Goal: Information Seeking & Learning: Get advice/opinions

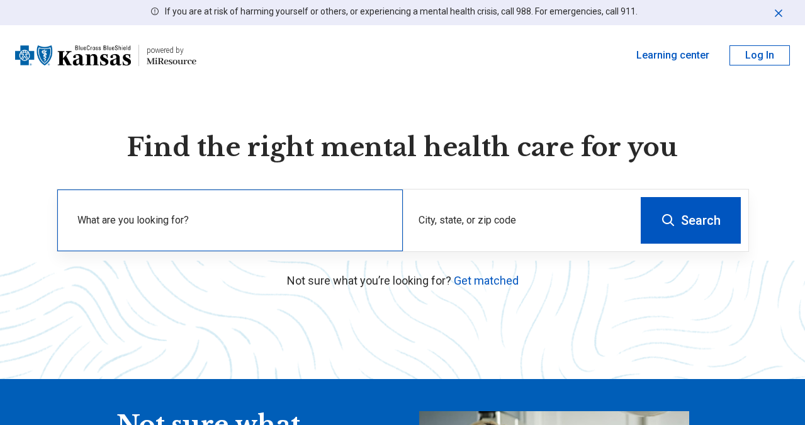
click at [169, 219] on label "What are you looking for?" at bounding box center [232, 220] width 310 height 15
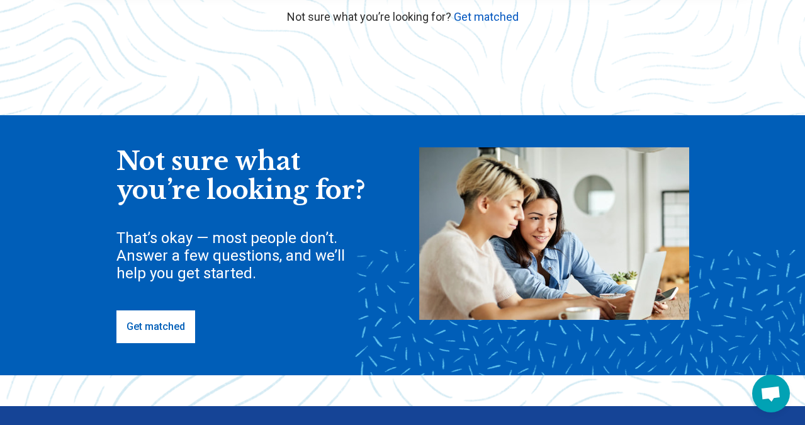
scroll to position [264, 0]
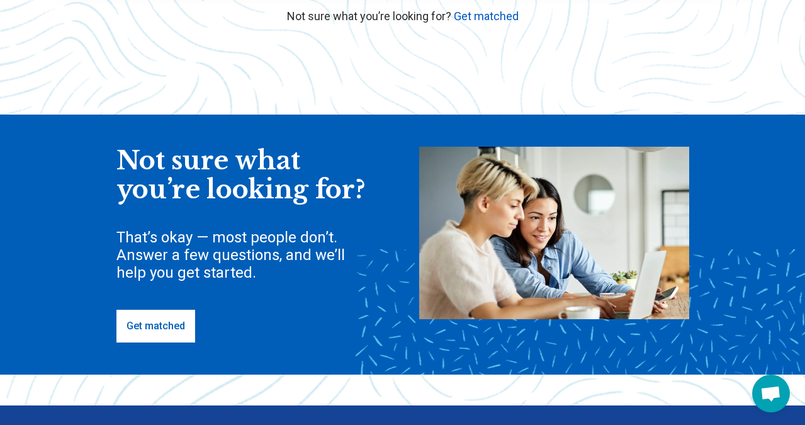
click at [179, 330] on link "Get matched" at bounding box center [155, 326] width 79 height 33
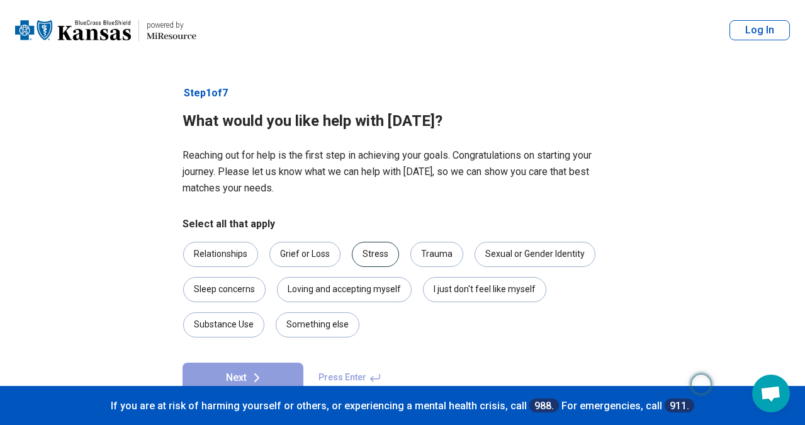
click at [376, 255] on div "Stress" at bounding box center [375, 254] width 47 height 25
click at [377, 290] on div "Loving and accepting myself" at bounding box center [344, 289] width 135 height 25
click at [218, 254] on div "Relationships" at bounding box center [220, 254] width 75 height 25
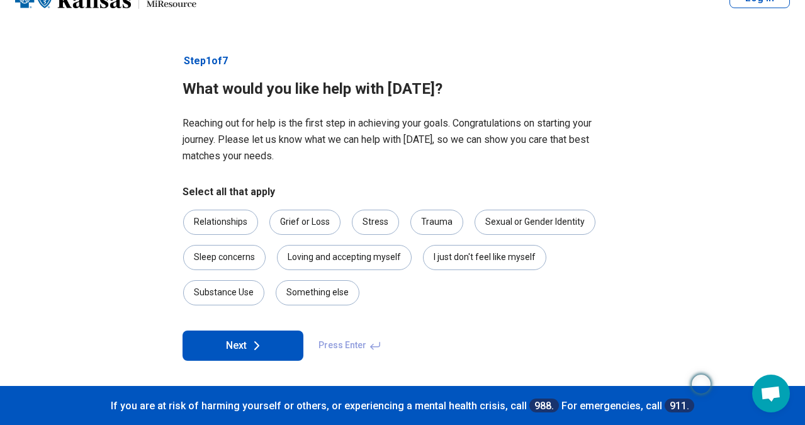
click at [244, 350] on button "Next" at bounding box center [242, 345] width 121 height 30
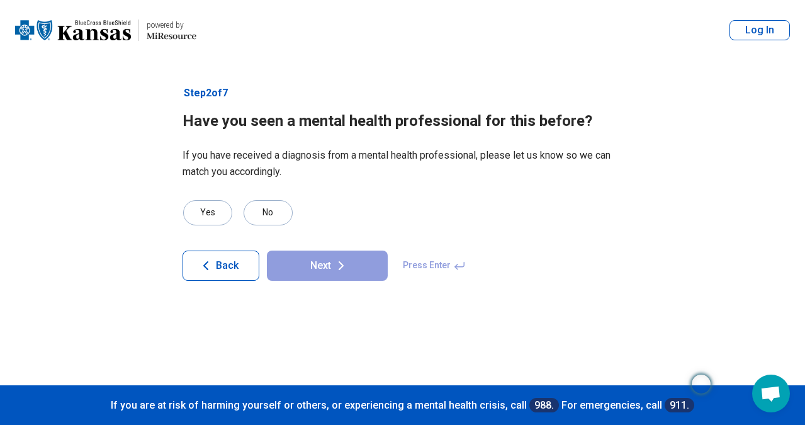
scroll to position [0, 0]
click at [269, 223] on div "No" at bounding box center [267, 212] width 49 height 25
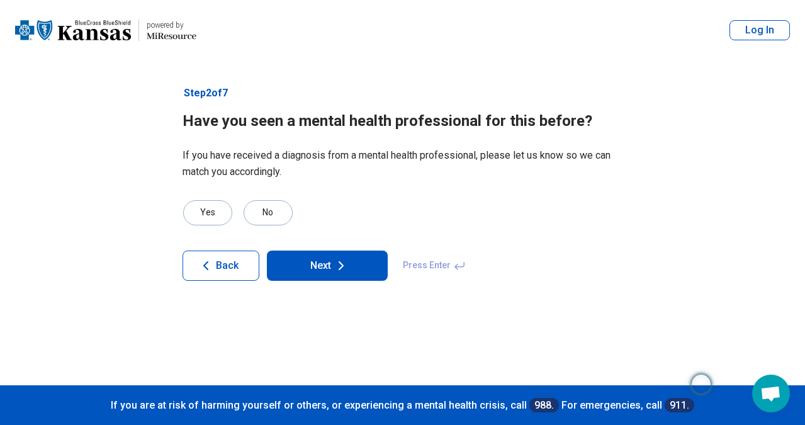
click at [318, 258] on button "Next" at bounding box center [327, 265] width 121 height 30
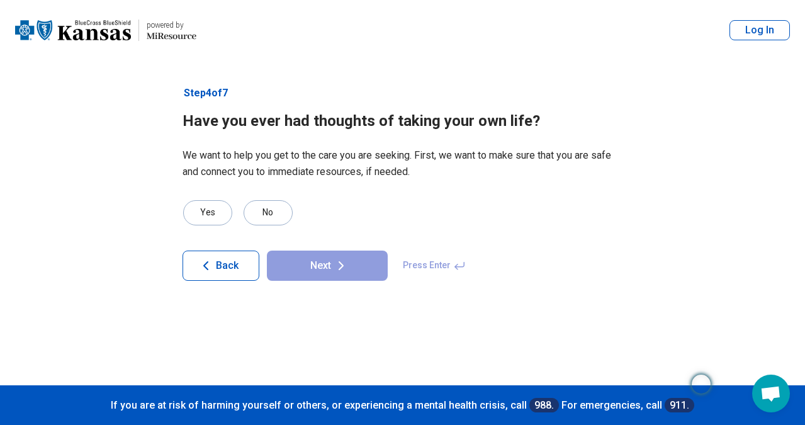
click at [774, 161] on main "powered by Miresource logo powered by Miresource logo Log In Step 4 of 7 Have y…" at bounding box center [402, 212] width 805 height 425
click at [268, 215] on div "No" at bounding box center [267, 212] width 49 height 25
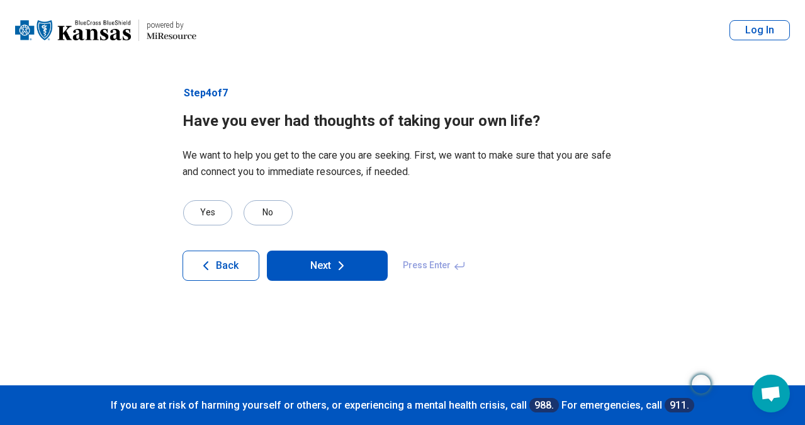
click at [333, 264] on icon at bounding box center [340, 265] width 15 height 15
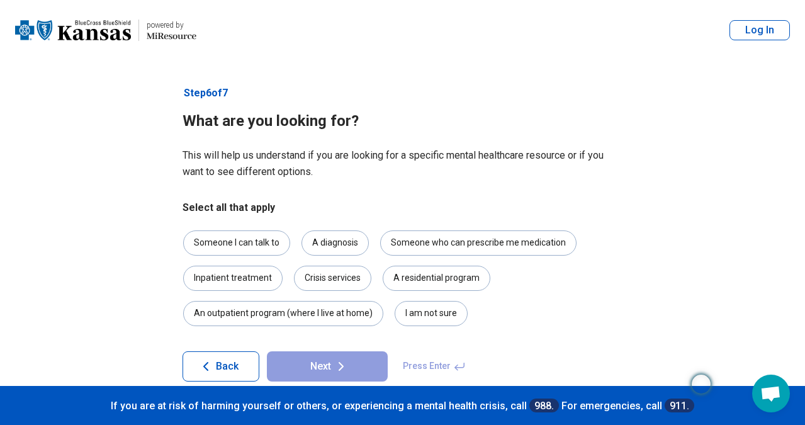
scroll to position [21, 0]
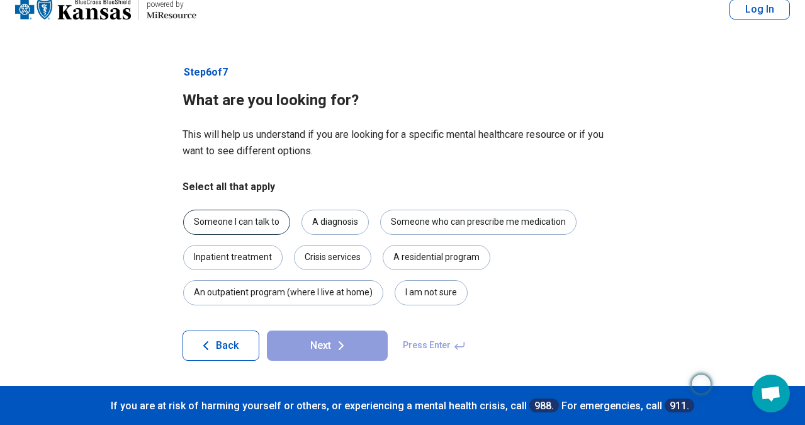
click at [235, 224] on div "Someone I can talk to" at bounding box center [236, 221] width 107 height 25
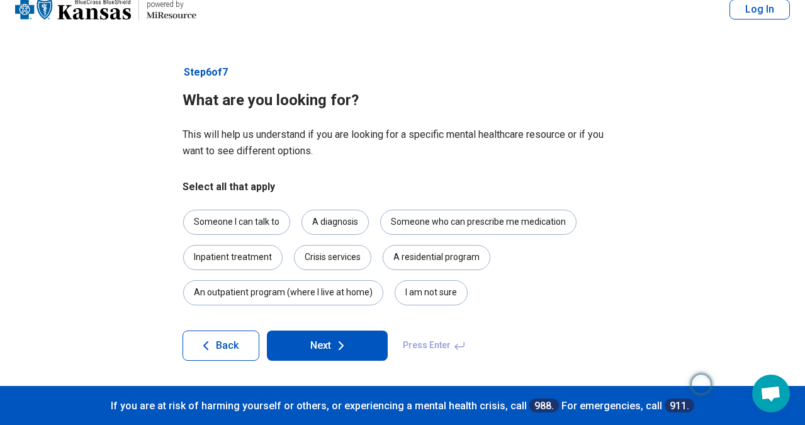
click at [321, 339] on button "Next" at bounding box center [327, 345] width 121 height 30
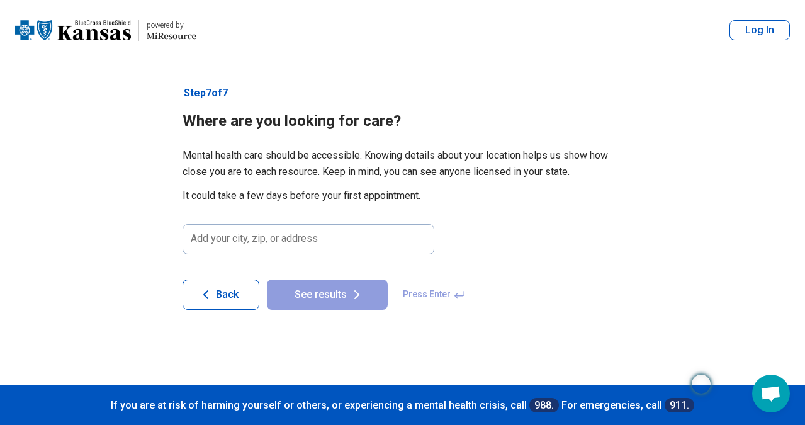
scroll to position [0, 0]
click at [296, 240] on input at bounding box center [308, 239] width 252 height 30
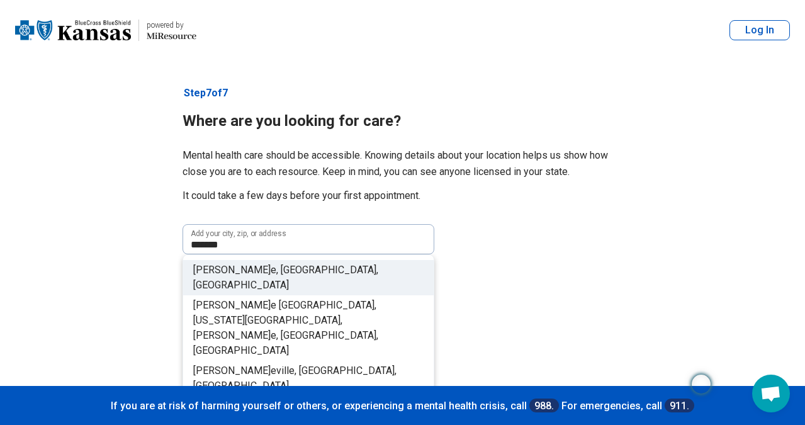
click at [298, 276] on li "[PERSON_NAME] e, [GEOGRAPHIC_DATA], [GEOGRAPHIC_DATA]" at bounding box center [308, 277] width 250 height 35
type input "**********"
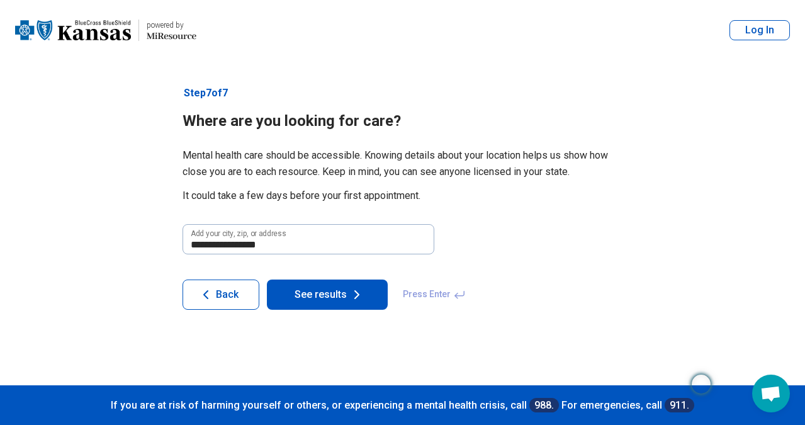
click at [313, 292] on button "See results" at bounding box center [327, 294] width 121 height 30
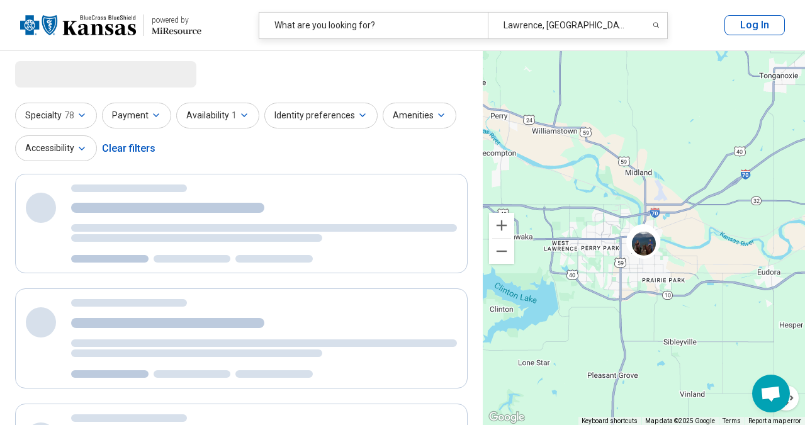
select select "***"
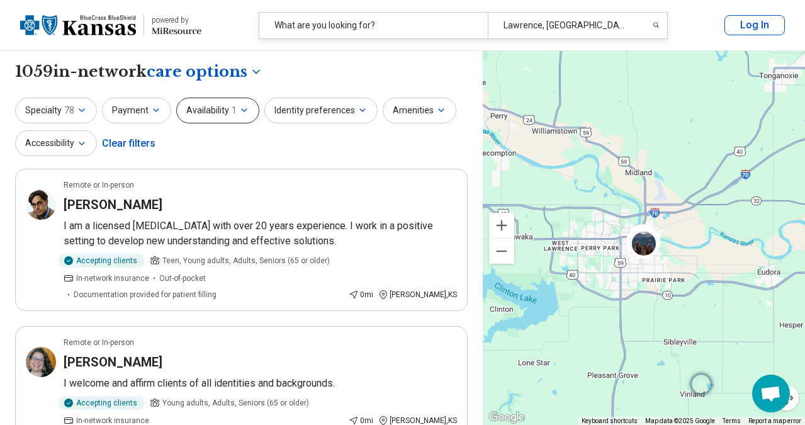
click at [241, 113] on icon "button" at bounding box center [244, 110] width 10 height 10
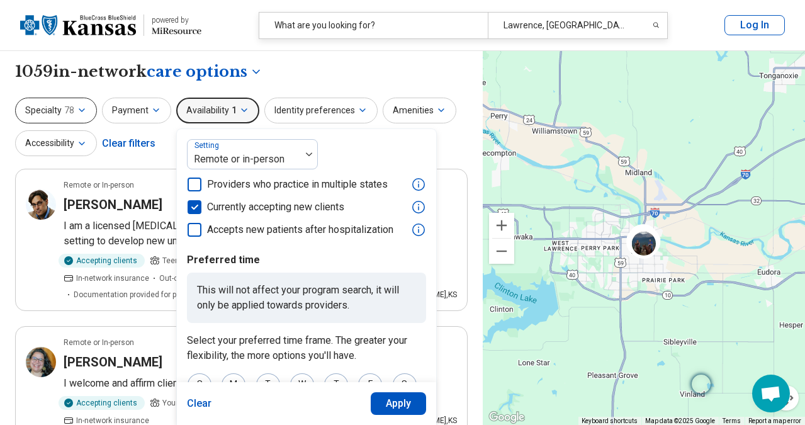
click at [56, 112] on button "Specialty 78" at bounding box center [56, 111] width 82 height 26
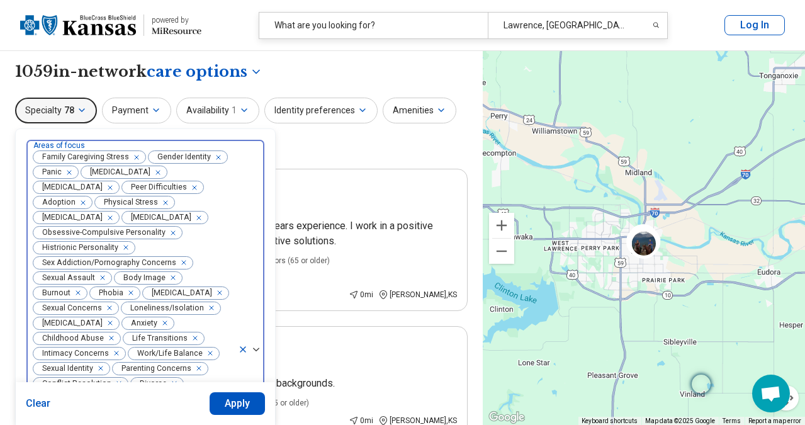
click at [216, 156] on icon "Remove [object Object]" at bounding box center [215, 157] width 9 height 9
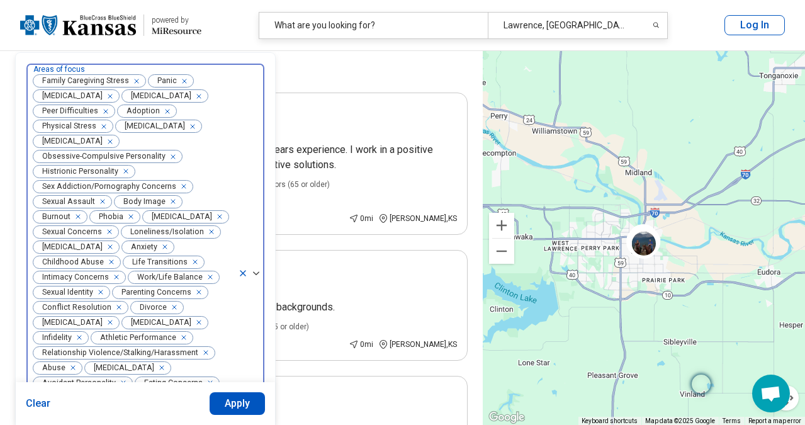
scroll to position [42, 0]
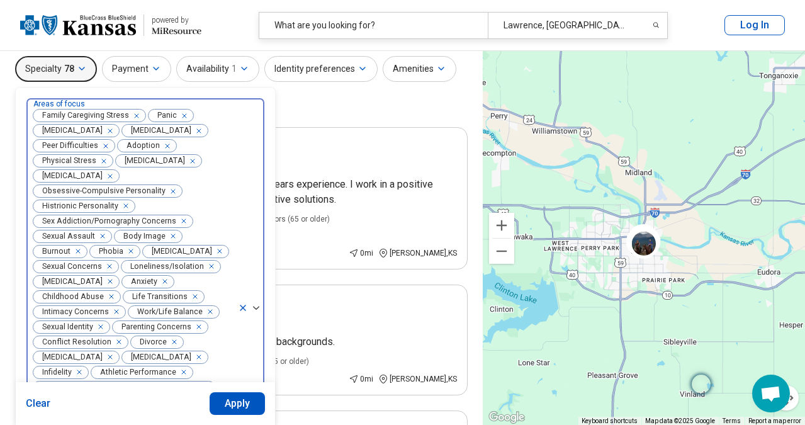
click at [103, 130] on icon "Remove [object Object]" at bounding box center [107, 130] width 9 height 9
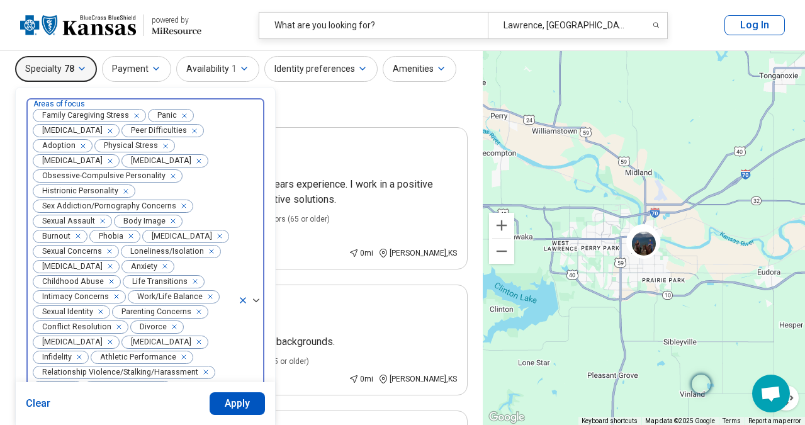
click at [111, 131] on icon "Remove [object Object]" at bounding box center [107, 130] width 9 height 9
click at [165, 129] on div "Remove [object Object]" at bounding box center [164, 130] width 15 height 15
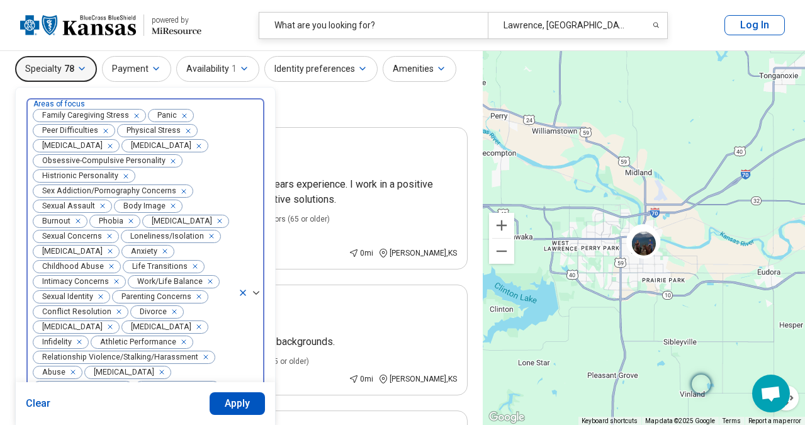
click at [111, 146] on icon "Remove [object Object]" at bounding box center [107, 146] width 9 height 9
click at [111, 147] on icon "Remove [object Object]" at bounding box center [107, 146] width 9 height 9
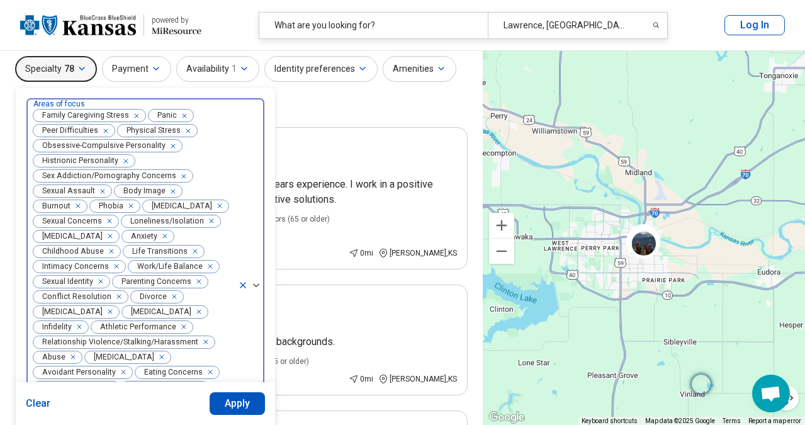
click at [169, 144] on icon "Remove [object Object]" at bounding box center [169, 146] width 9 height 9
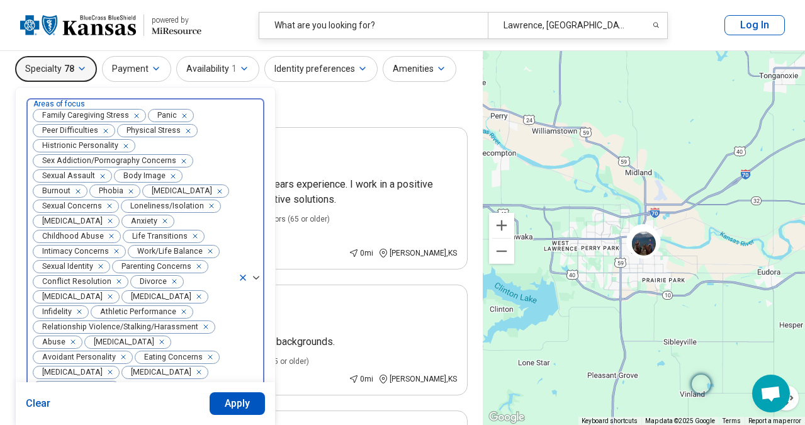
click at [124, 144] on icon "Remove [object Object]" at bounding box center [122, 146] width 9 height 9
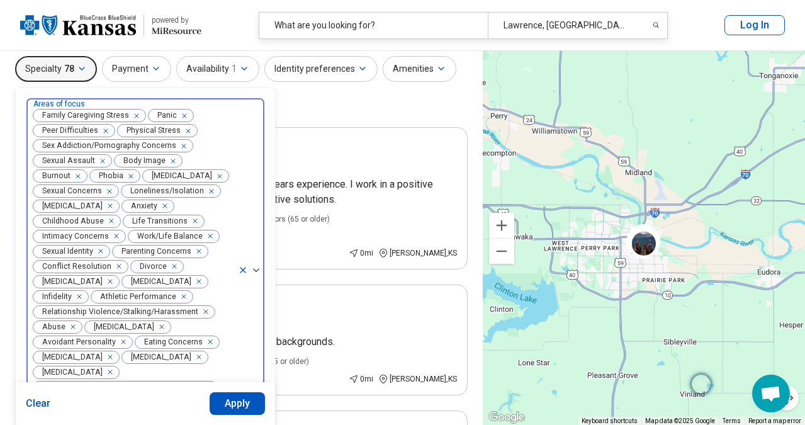
click at [181, 144] on div "Remove [object Object]" at bounding box center [181, 145] width 15 height 15
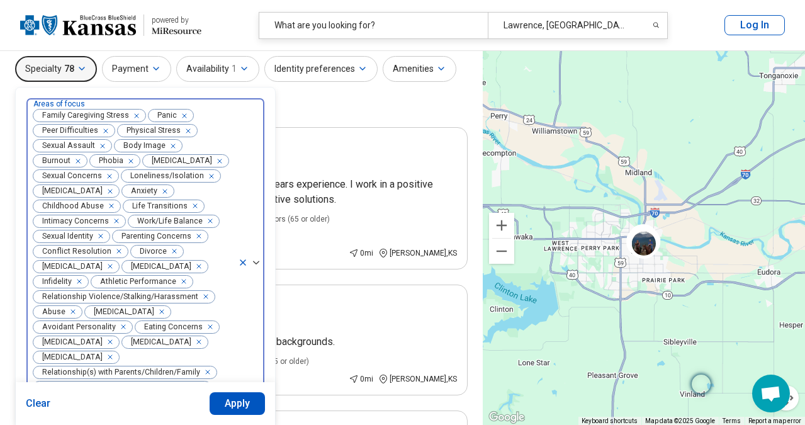
click at [131, 160] on div "Remove [object Object]" at bounding box center [128, 160] width 15 height 15
click at [163, 162] on icon "Remove [object Object]" at bounding box center [163, 161] width 9 height 9
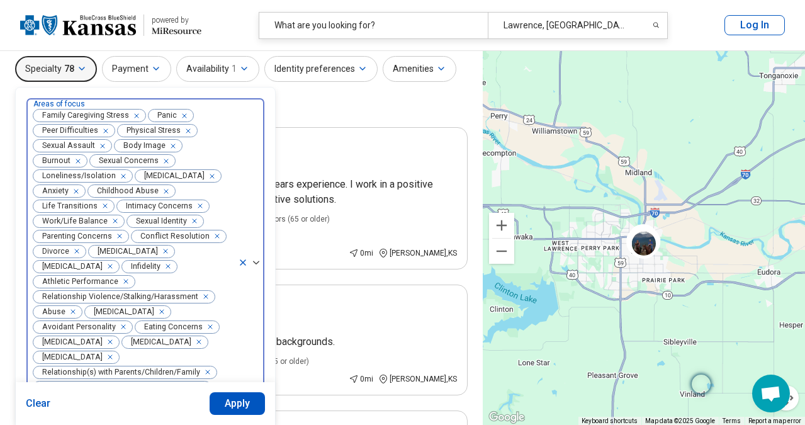
click at [163, 162] on icon "Remove [object Object]" at bounding box center [163, 161] width 9 height 9
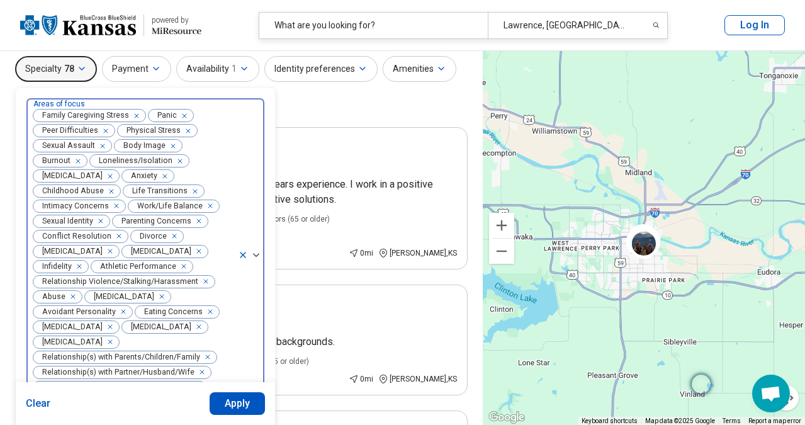
click at [115, 175] on div "Remove [object Object]" at bounding box center [107, 176] width 15 height 15
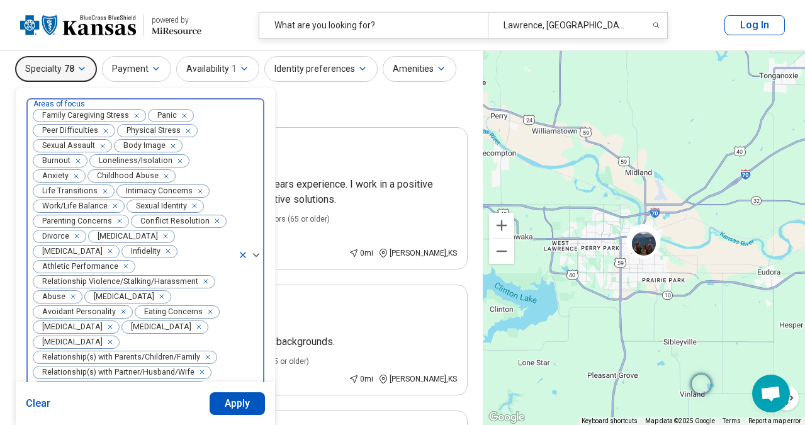
click at [103, 191] on icon "Remove [object Object]" at bounding box center [102, 191] width 9 height 9
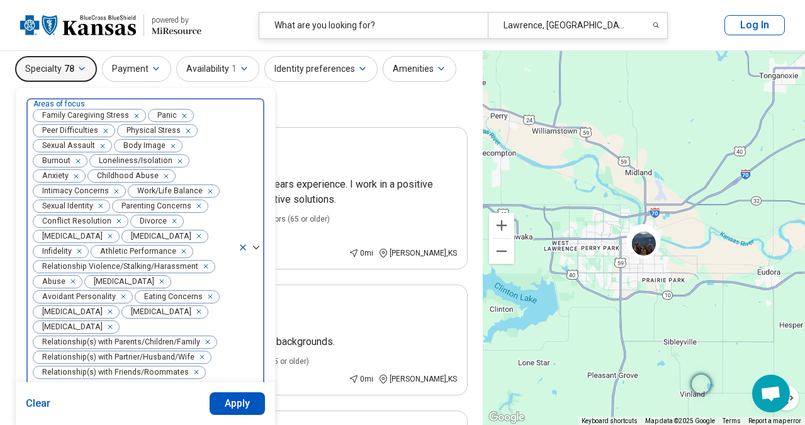
click at [114, 192] on icon "Remove [object Object]" at bounding box center [113, 191] width 9 height 9
click at [193, 191] on icon "Remove [object Object]" at bounding box center [191, 191] width 9 height 9
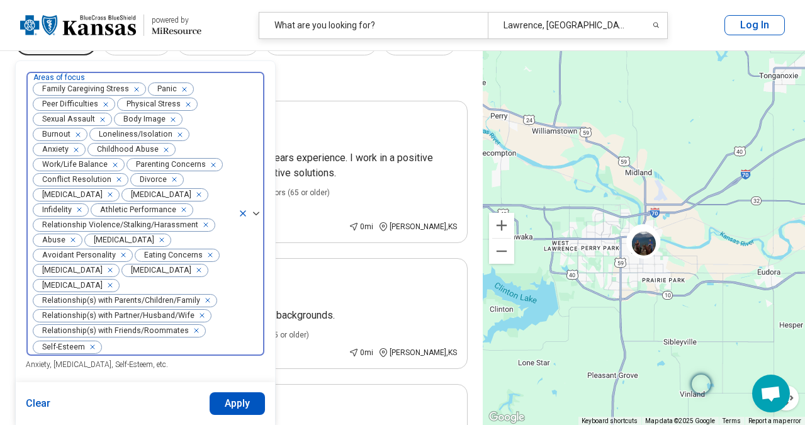
scroll to position [65, 0]
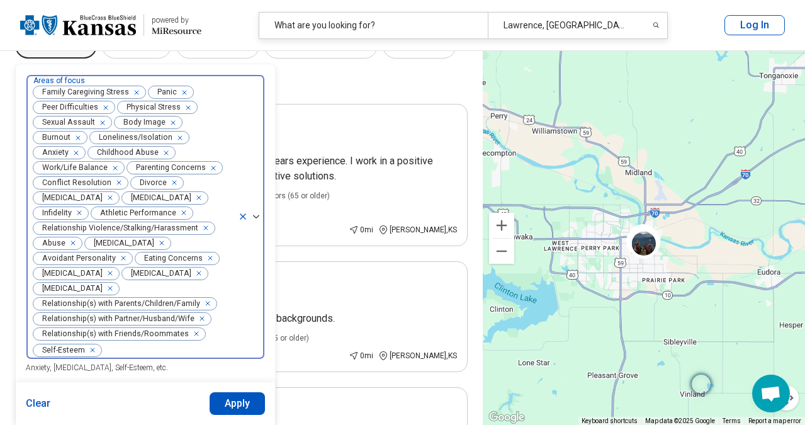
click at [191, 338] on icon "Remove [object Object]" at bounding box center [193, 333] width 9 height 9
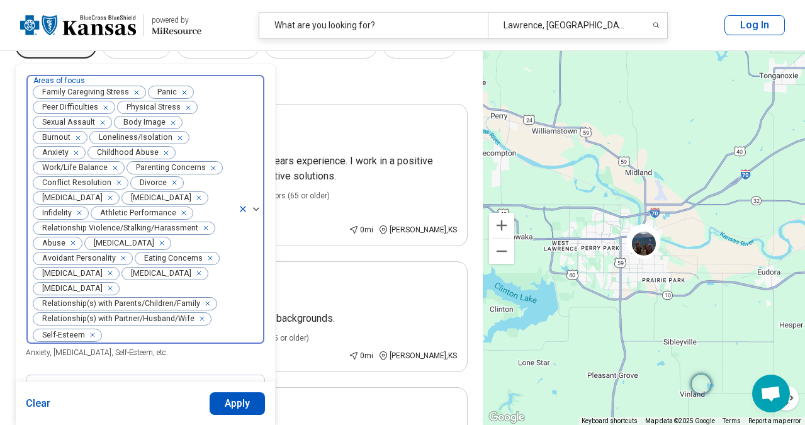
click at [103, 277] on icon "Remove [object Object]" at bounding box center [107, 273] width 9 height 9
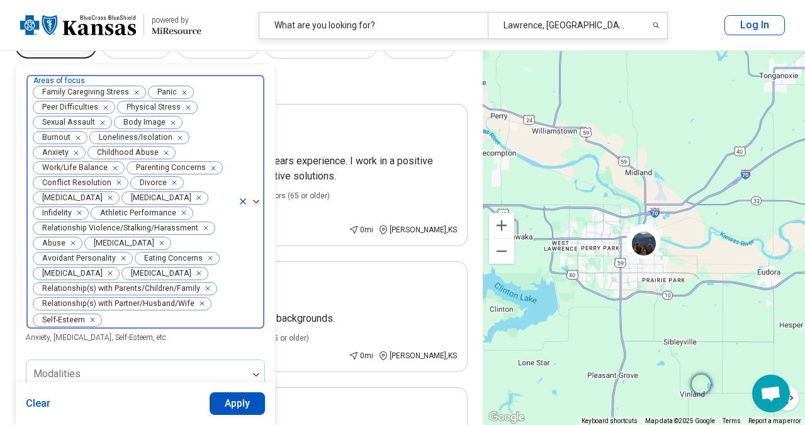
click at [111, 277] on icon "Remove [object Object]" at bounding box center [107, 273] width 9 height 9
click at [207, 262] on icon "Remove [object Object]" at bounding box center [207, 258] width 9 height 9
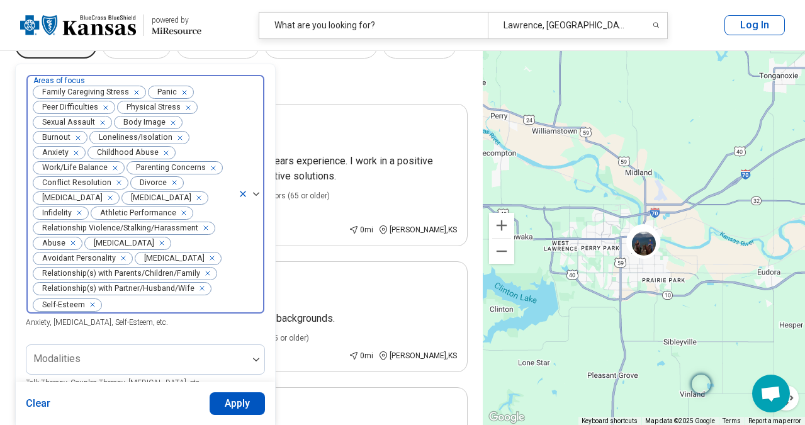
click at [118, 262] on icon "Remove [object Object]" at bounding box center [120, 258] width 9 height 9
click at [163, 247] on icon "Remove [object Object]" at bounding box center [158, 242] width 9 height 9
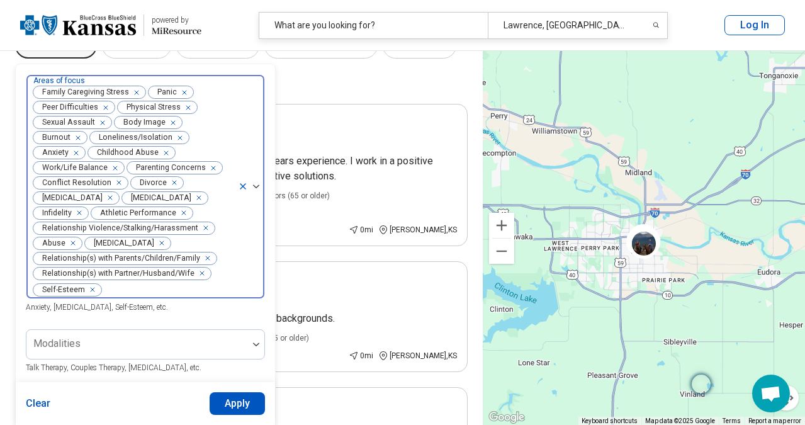
click at [70, 245] on icon "Remove [object Object]" at bounding box center [70, 243] width 4 height 4
click at [201, 232] on icon "Remove [object Object]" at bounding box center [202, 227] width 9 height 9
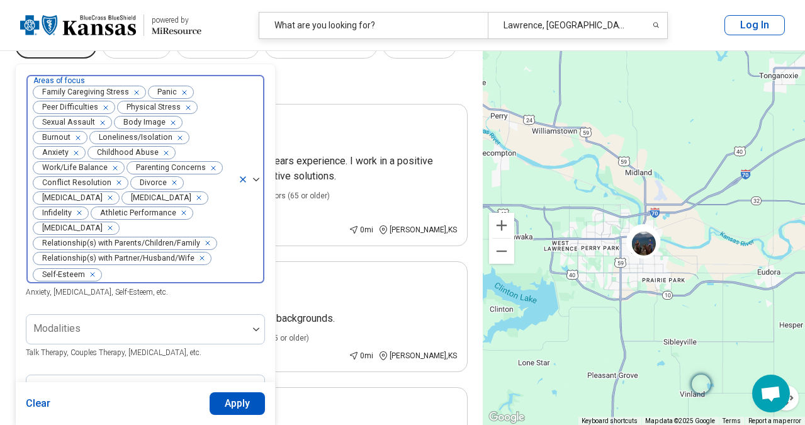
click at [179, 215] on icon "Remove [object Object]" at bounding box center [181, 213] width 4 height 4
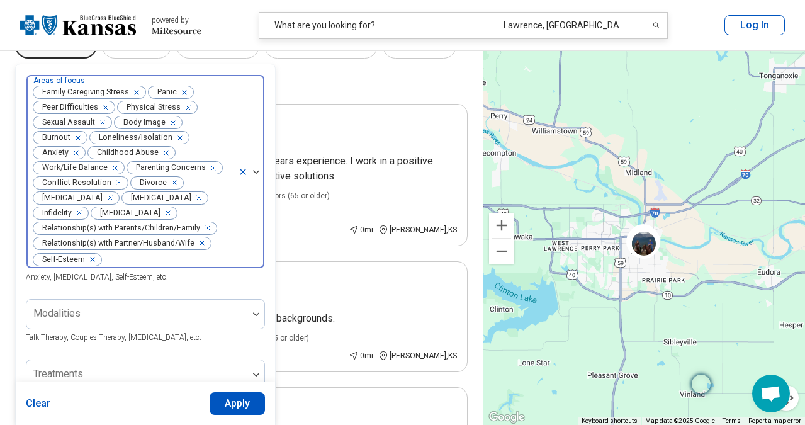
click at [81, 212] on icon "Remove [object Object]" at bounding box center [76, 212] width 9 height 9
click at [191, 202] on icon "Remove [object Object]" at bounding box center [195, 197] width 9 height 9
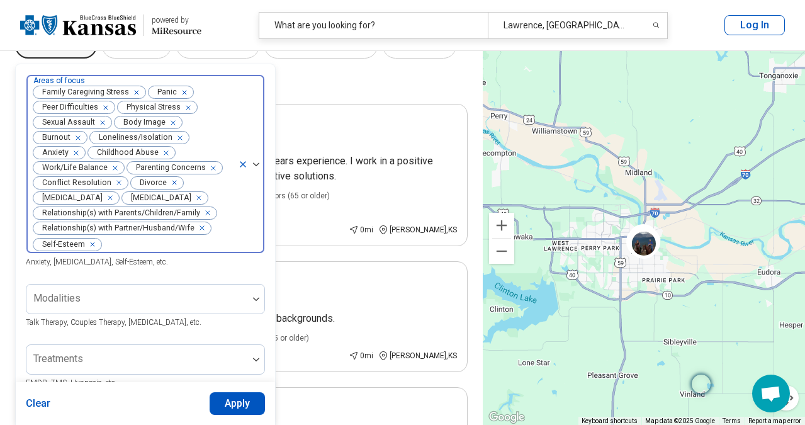
click at [111, 196] on icon "Remove [object Object]" at bounding box center [107, 197] width 9 height 9
click at [169, 181] on icon "Remove [object Object]" at bounding box center [171, 183] width 4 height 4
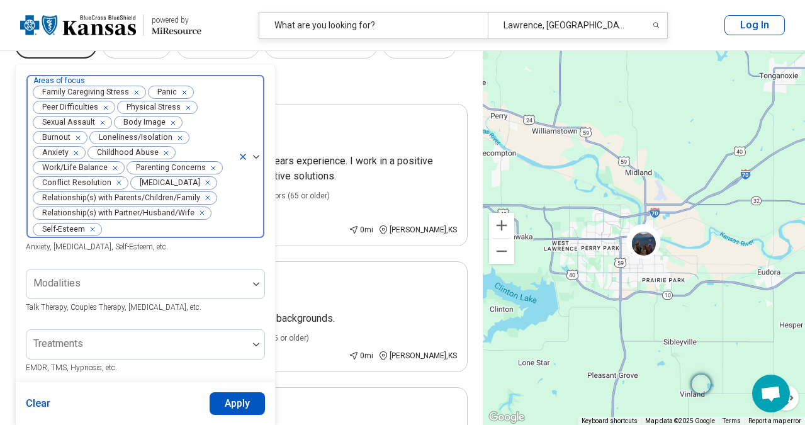
click at [208, 169] on icon "Remove [object Object]" at bounding box center [210, 167] width 4 height 4
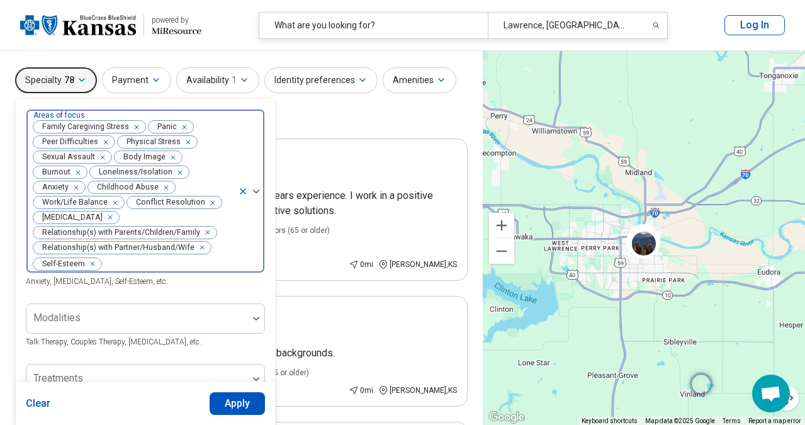
scroll to position [30, 0]
click at [177, 174] on div "Remove [object Object]" at bounding box center [177, 172] width 15 height 15
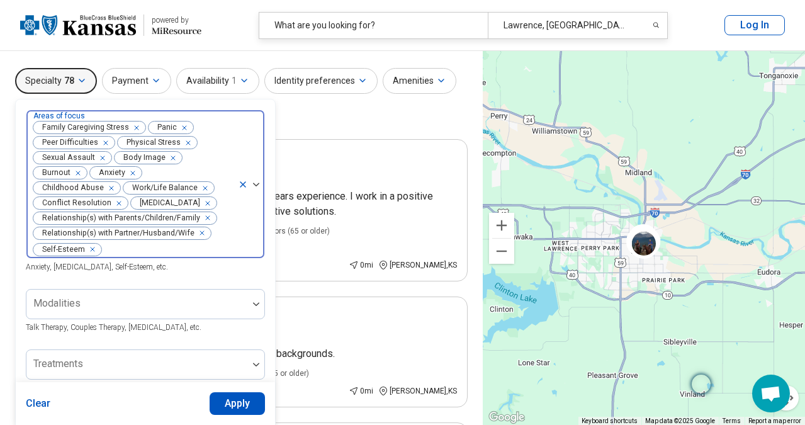
click at [186, 143] on icon "Remove [object Object]" at bounding box center [185, 142] width 9 height 9
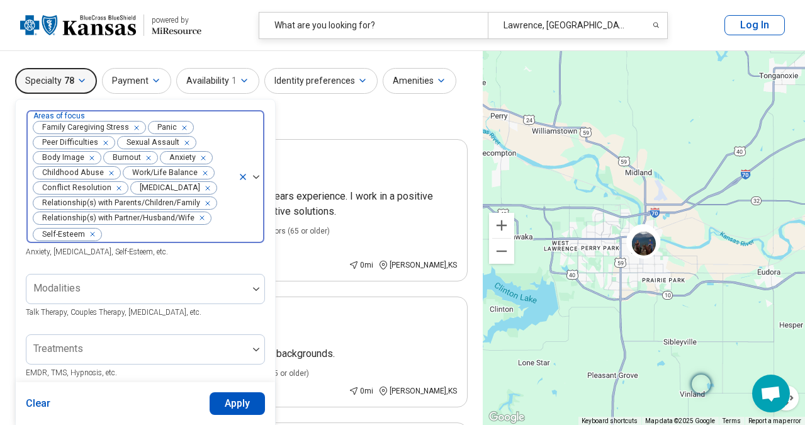
click at [106, 141] on div "Remove [object Object]" at bounding box center [103, 142] width 15 height 15
click at [185, 125] on div "Remove [object Object]" at bounding box center [181, 127] width 15 height 15
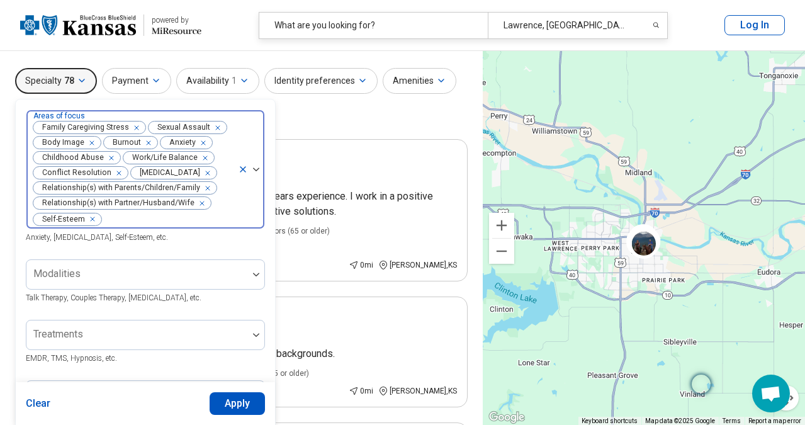
click at [216, 126] on div "Remove [object Object]" at bounding box center [215, 127] width 15 height 15
click at [198, 170] on div "Remove [object Object]" at bounding box center [205, 172] width 15 height 15
click at [308, 118] on div "Specialty 78 option [MEDICAL_DATA], deselected. Areas of focus Family Caregivin…" at bounding box center [241, 98] width 452 height 61
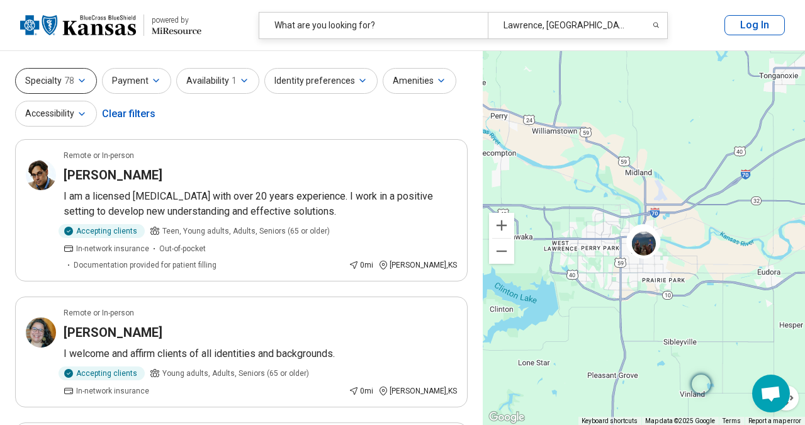
click at [85, 80] on icon "button" at bounding box center [82, 80] width 10 height 10
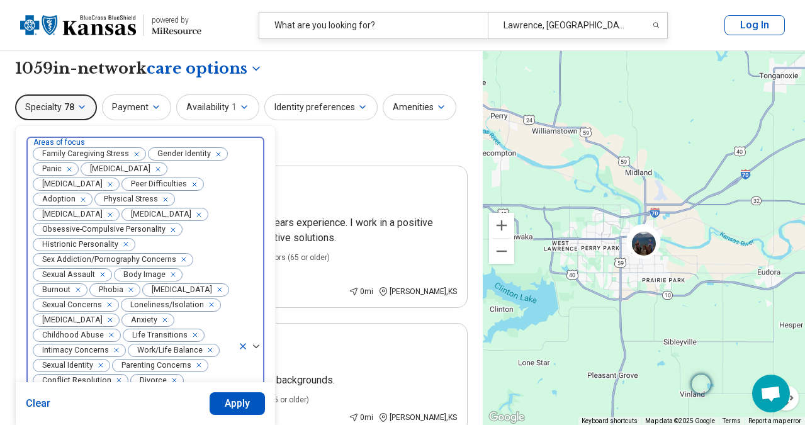
scroll to position [2, 0]
click at [243, 352] on icon at bounding box center [243, 347] width 10 height 10
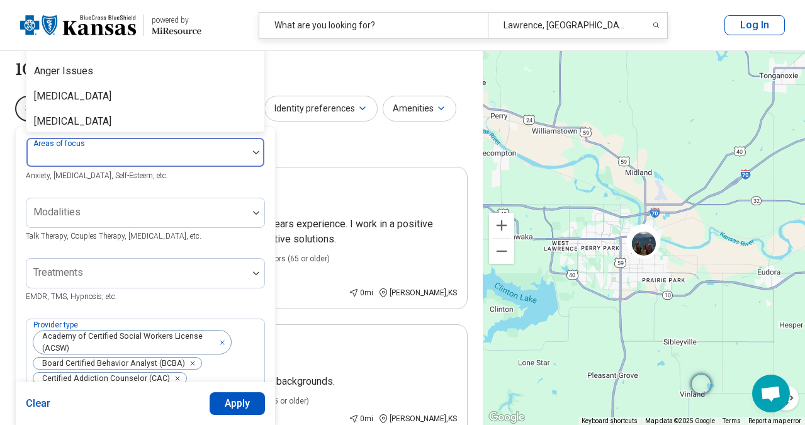
click at [254, 152] on img at bounding box center [256, 152] width 6 height 4
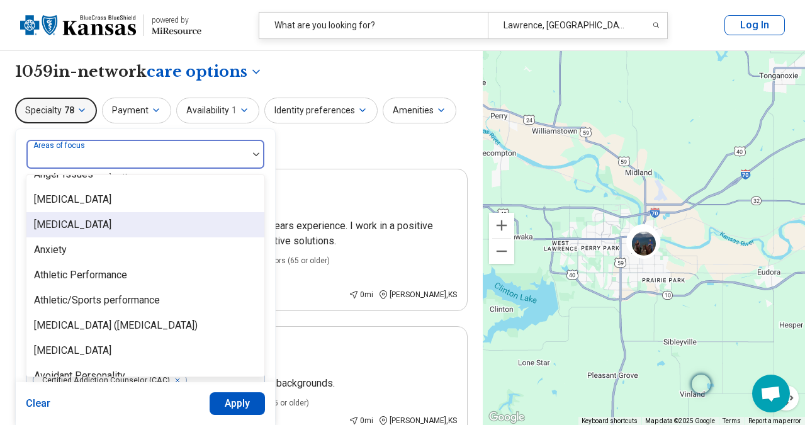
scroll to position [143, 0]
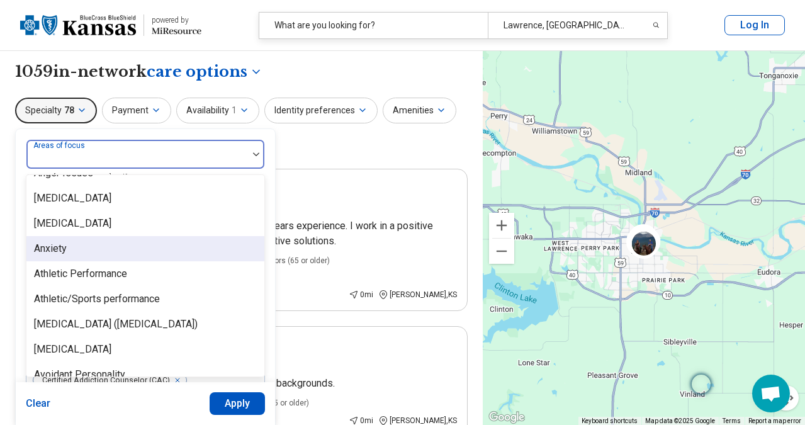
click at [63, 242] on div "Anxiety" at bounding box center [50, 248] width 33 height 15
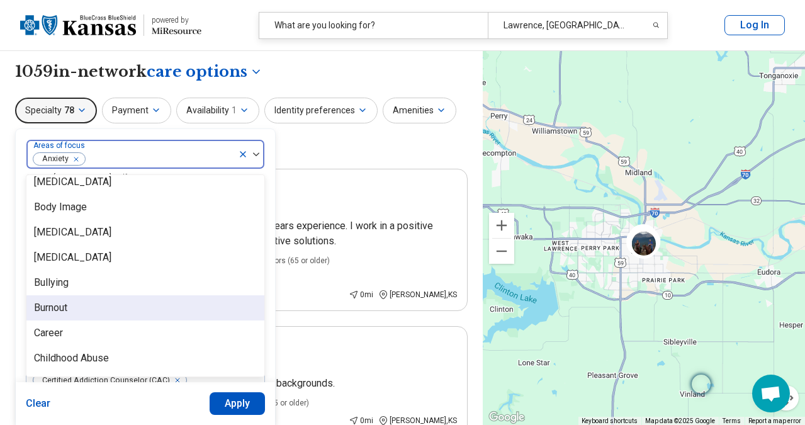
scroll to position [414, 0]
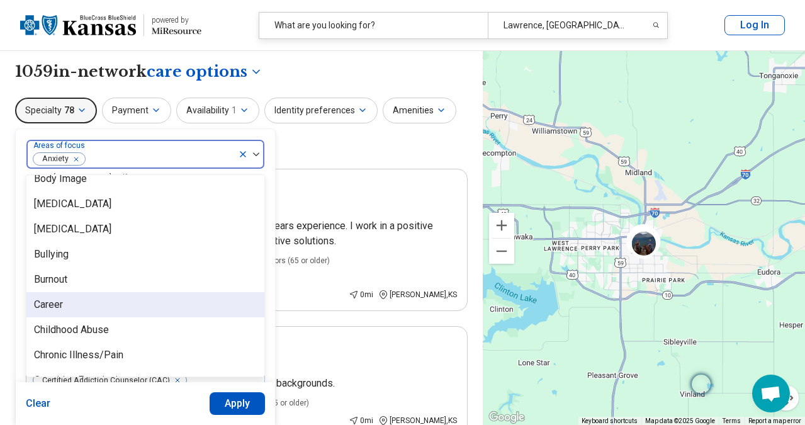
click at [79, 304] on div "Career" at bounding box center [145, 304] width 238 height 25
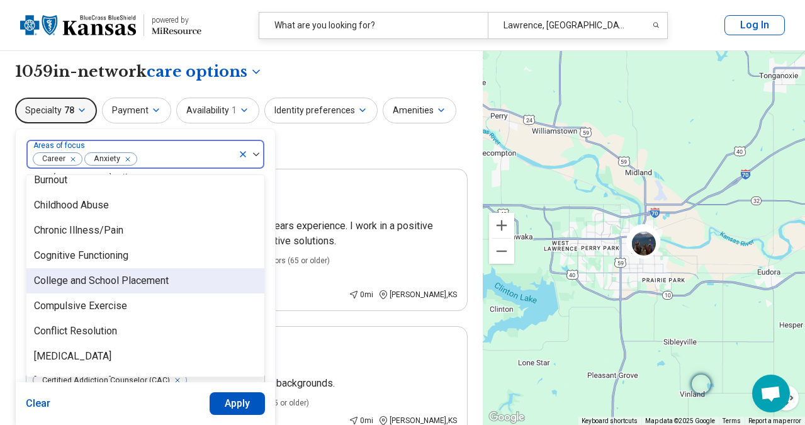
scroll to position [515, 0]
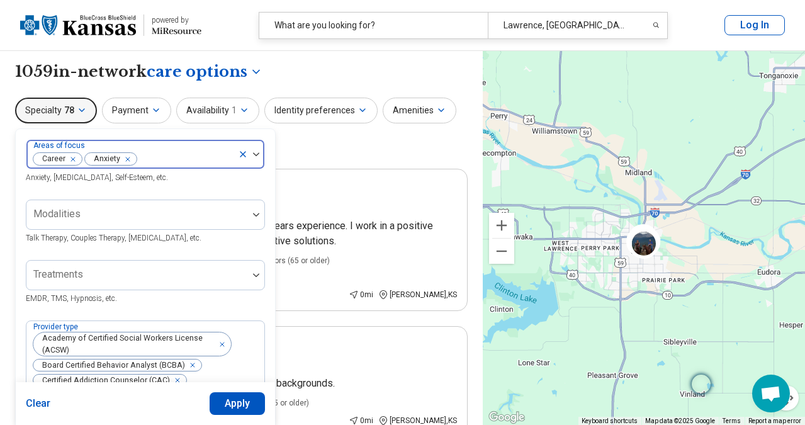
click at [255, 155] on img at bounding box center [256, 154] width 6 height 4
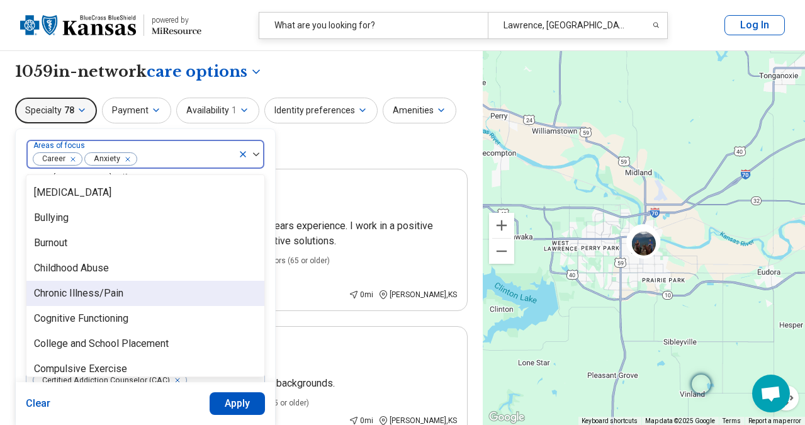
scroll to position [471, 0]
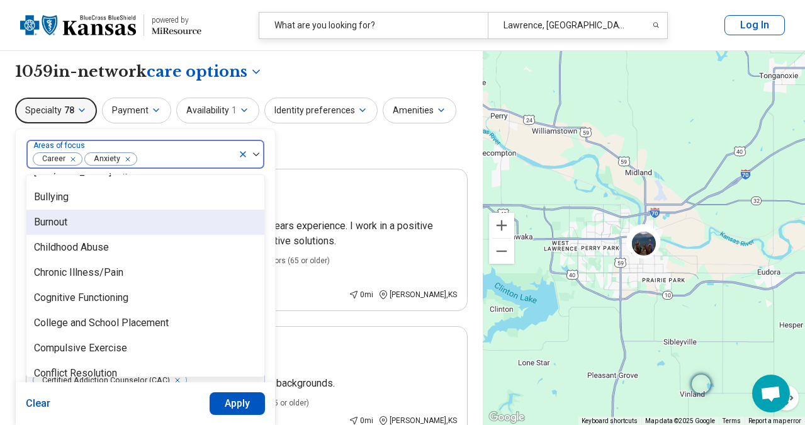
click at [58, 219] on div "Burnout" at bounding box center [50, 222] width 33 height 15
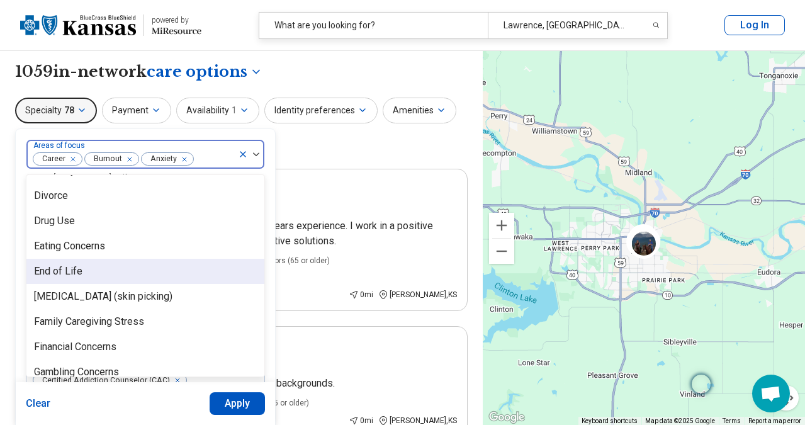
scroll to position [723, 0]
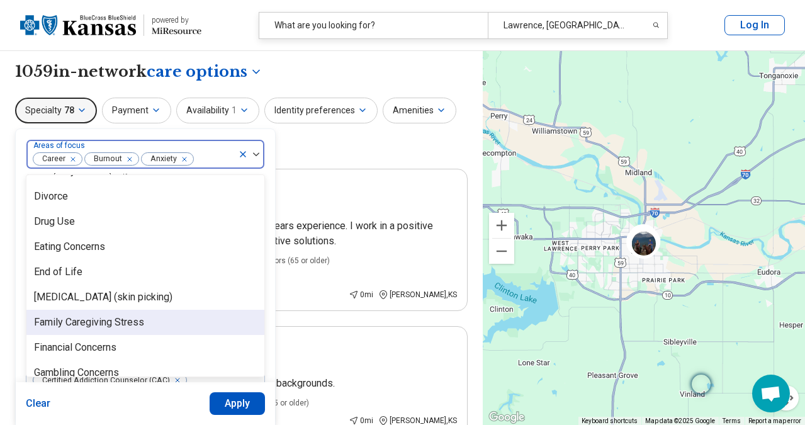
click at [109, 328] on div "Family Caregiving Stress" at bounding box center [89, 322] width 110 height 15
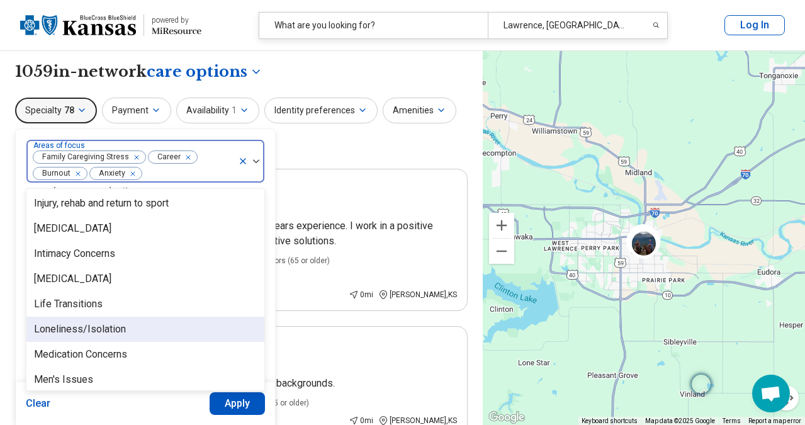
scroll to position [1130, 0]
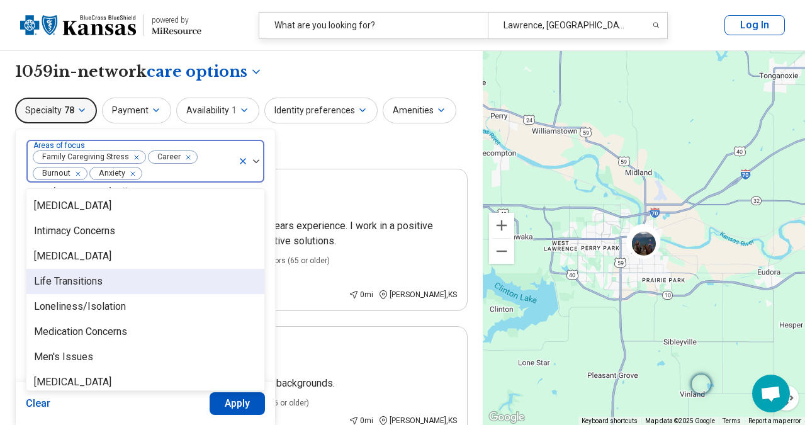
click at [86, 281] on div "Life Transitions" at bounding box center [68, 281] width 69 height 15
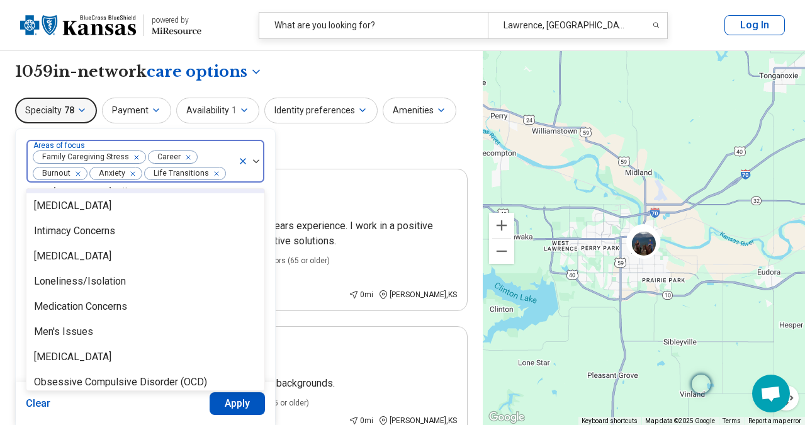
click at [216, 174] on div "Remove [object Object]" at bounding box center [214, 173] width 15 height 15
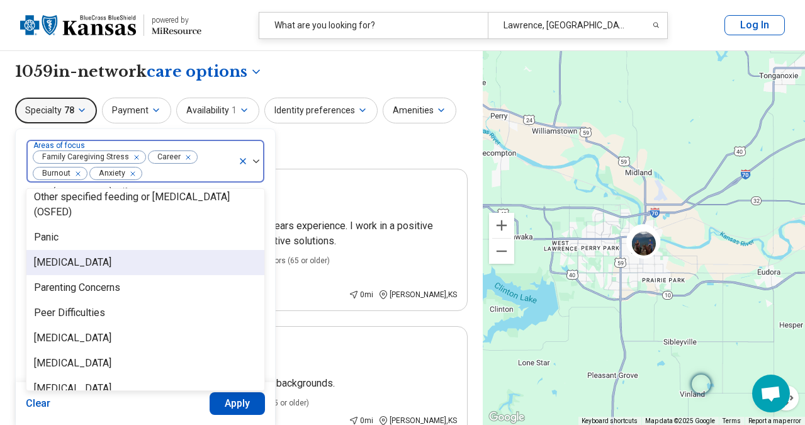
scroll to position [1397, 0]
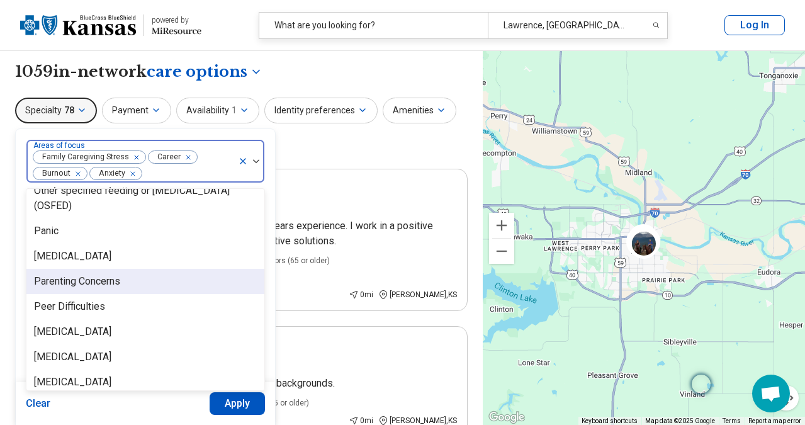
click at [75, 282] on div "Parenting Concerns" at bounding box center [77, 281] width 86 height 15
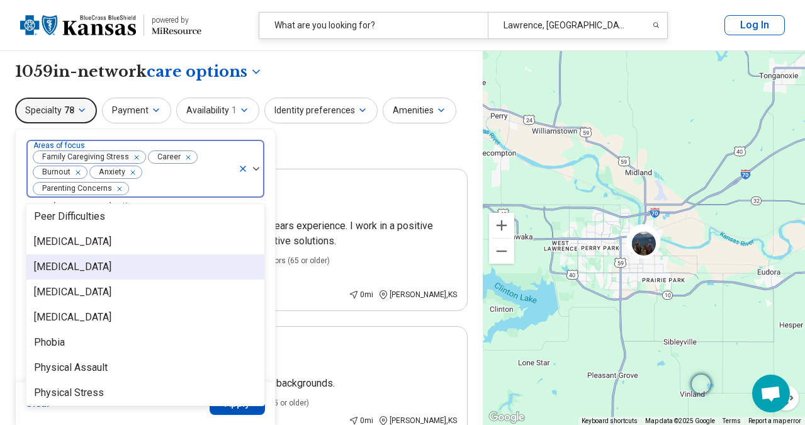
scroll to position [1486, 0]
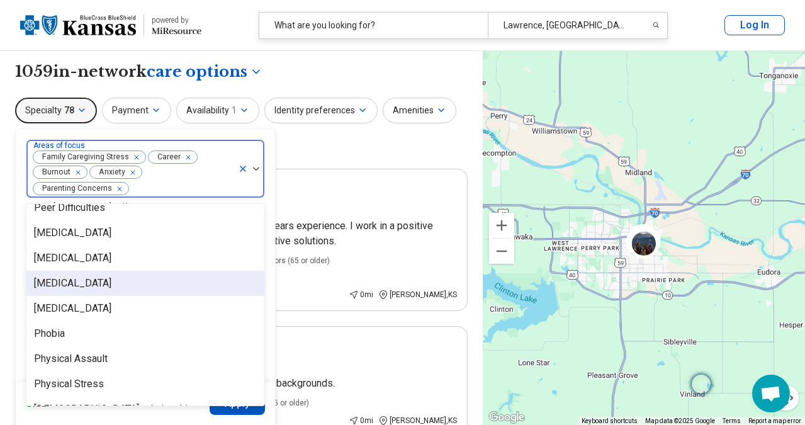
click at [75, 282] on div "[MEDICAL_DATA]" at bounding box center [72, 283] width 77 height 15
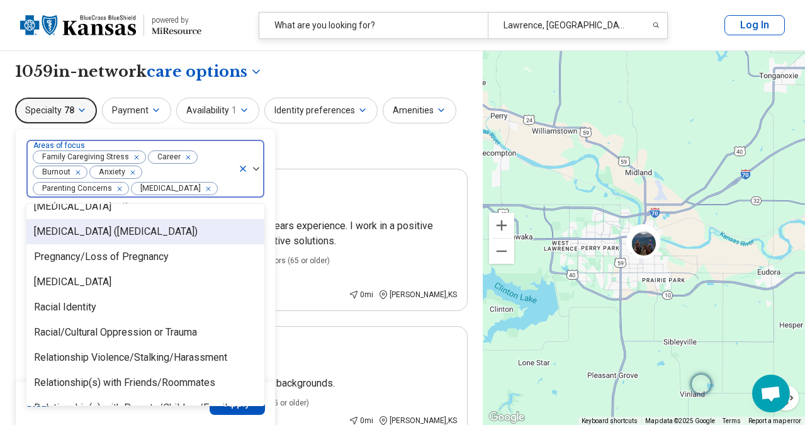
scroll to position [1694, 0]
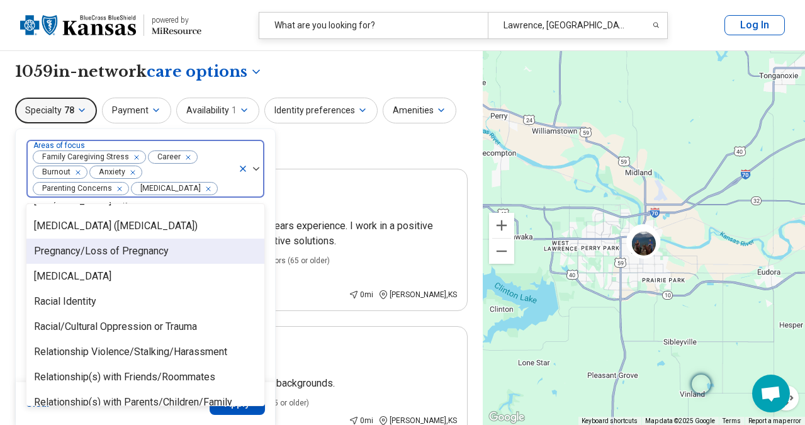
click at [81, 253] on div "Pregnancy/Loss of Pregnancy" at bounding box center [101, 250] width 135 height 15
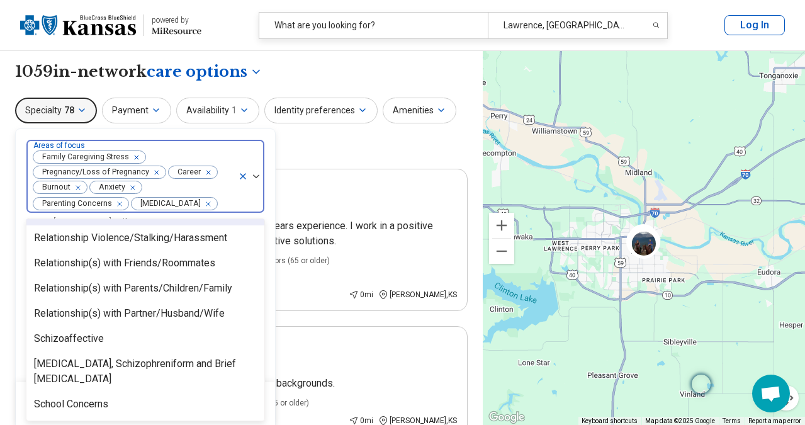
scroll to position [1808, 0]
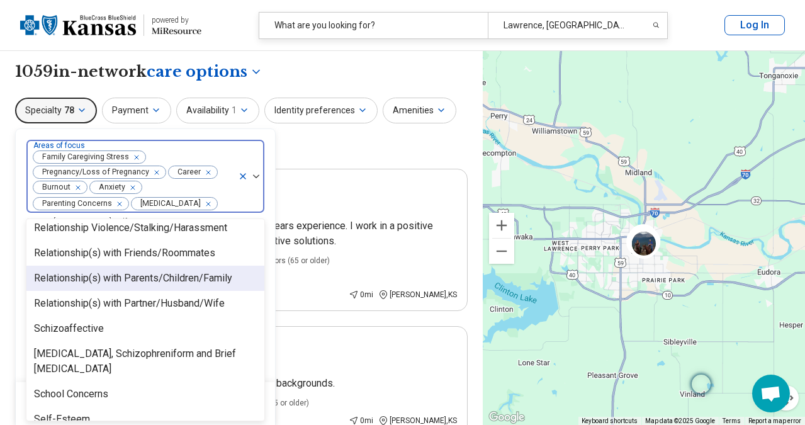
click at [89, 280] on div "Relationship(s) with Parents/Children/Family" at bounding box center [133, 278] width 198 height 15
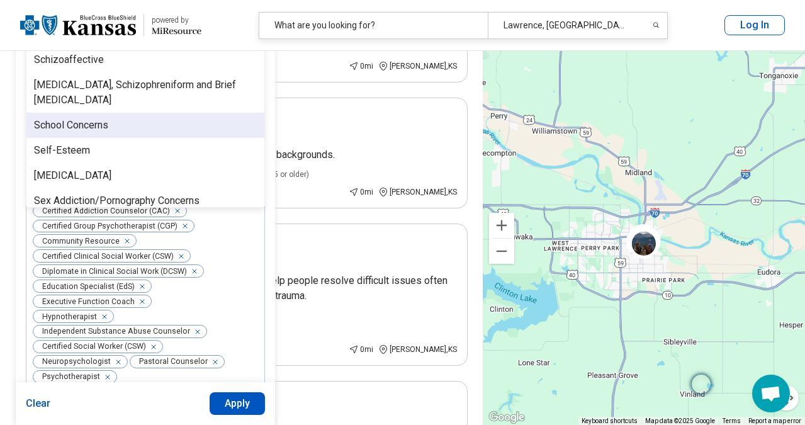
scroll to position [1843, 0]
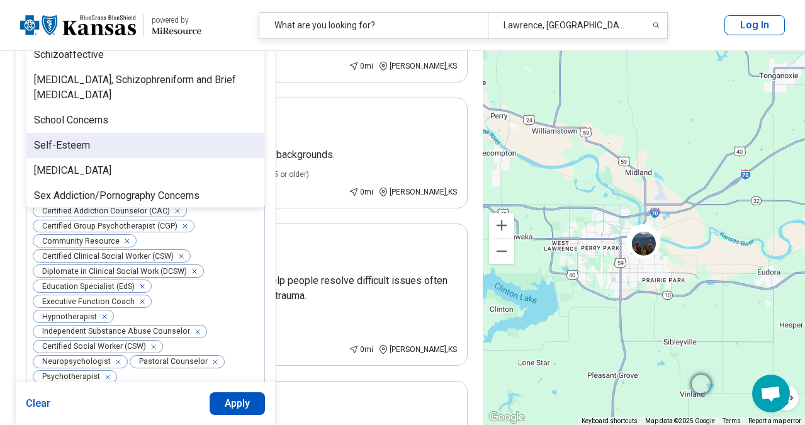
click at [86, 143] on div "Self-Esteem" at bounding box center [62, 145] width 56 height 15
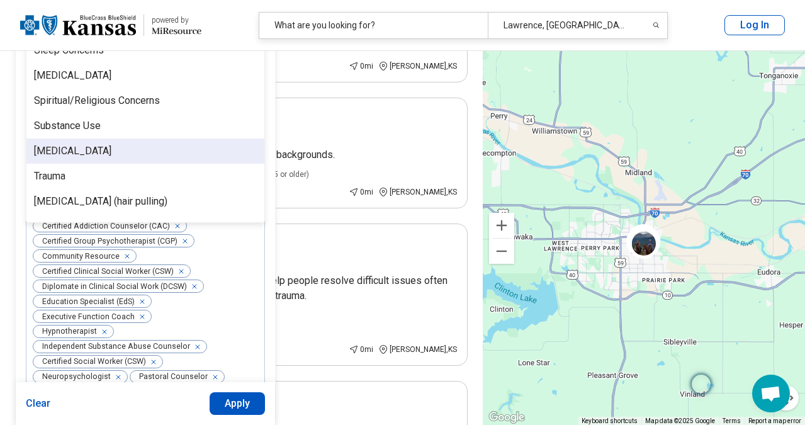
scroll to position [2124, 0]
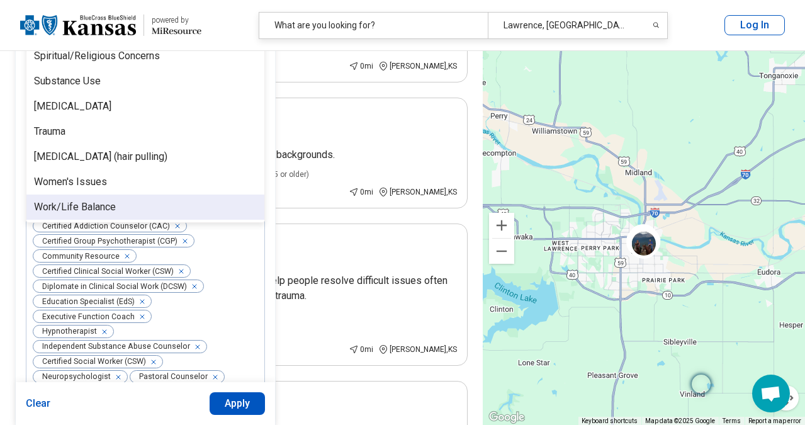
click at [237, 406] on button "Apply" at bounding box center [237, 403] width 56 height 23
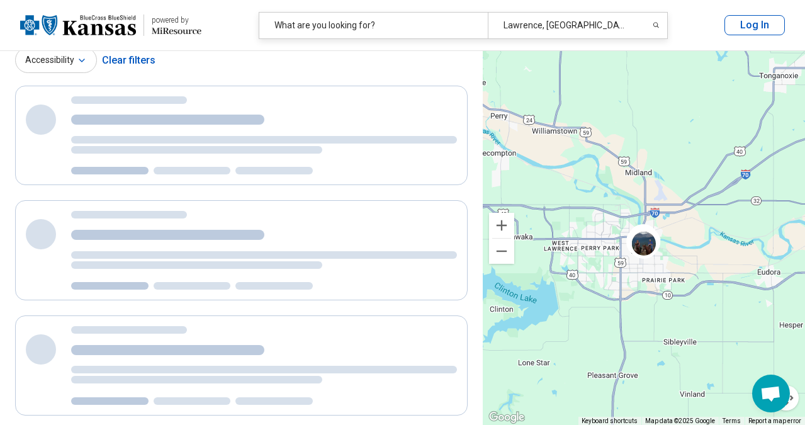
scroll to position [0, 0]
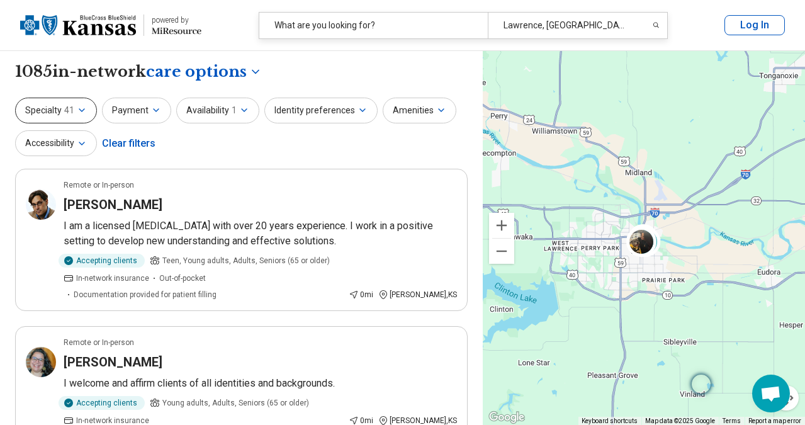
click at [84, 118] on button "Specialty 41" at bounding box center [56, 111] width 82 height 26
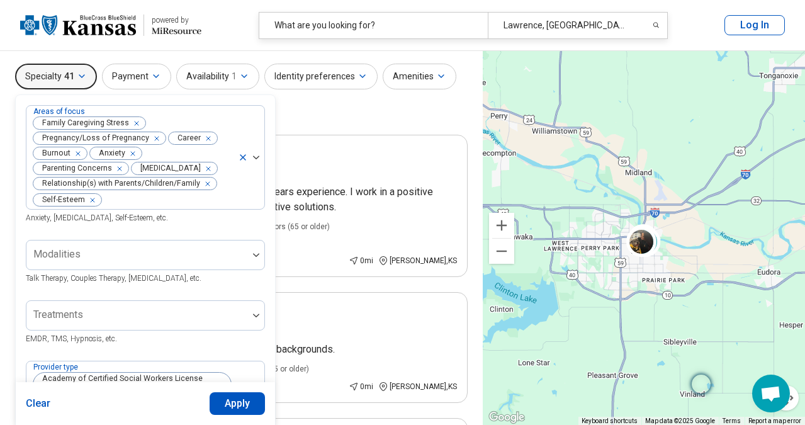
scroll to position [38, 0]
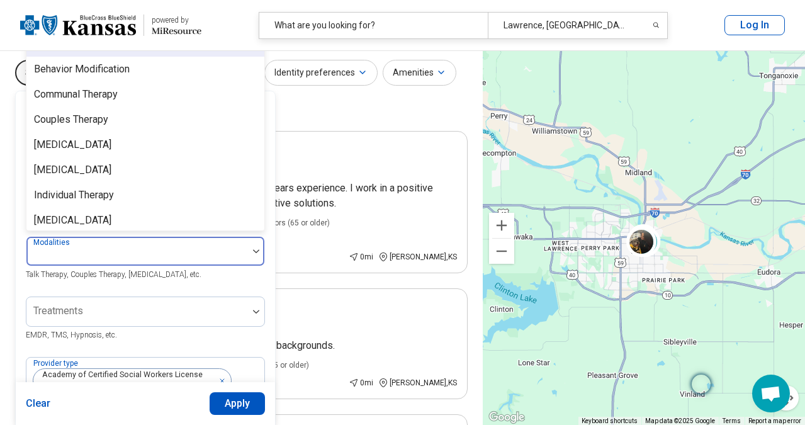
click at [162, 248] on div at bounding box center [136, 256] width 211 height 18
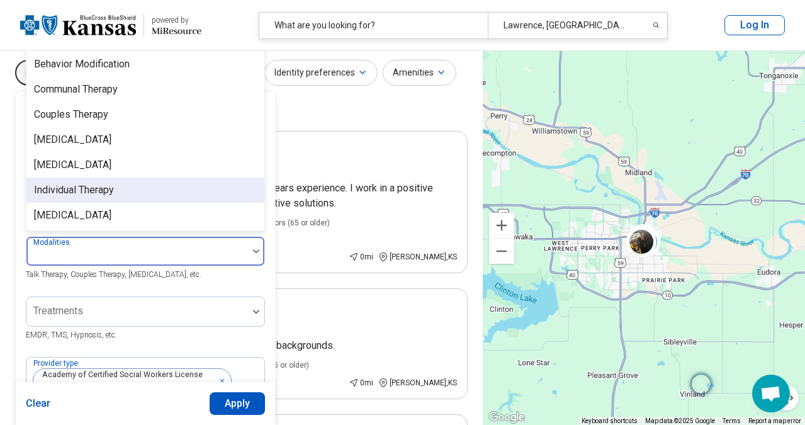
scroll to position [0, 0]
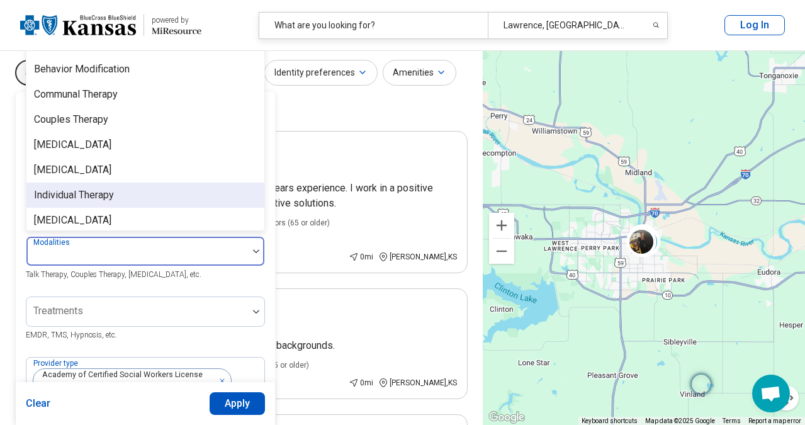
click at [110, 194] on div "Individual Therapy" at bounding box center [74, 194] width 80 height 15
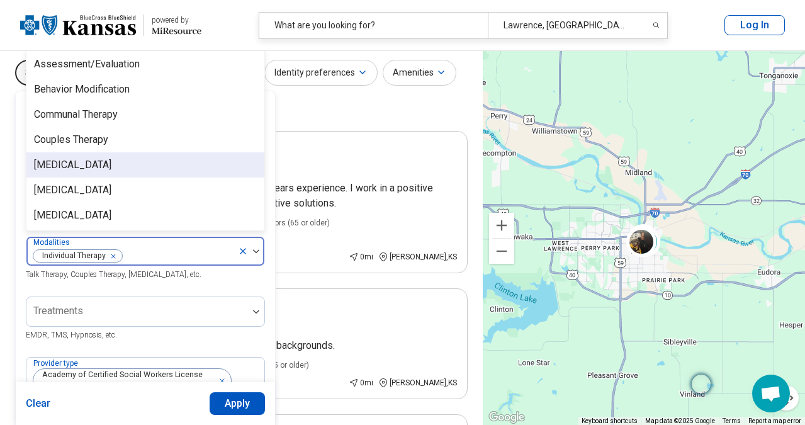
click at [86, 169] on div "[MEDICAL_DATA]" at bounding box center [72, 164] width 77 height 15
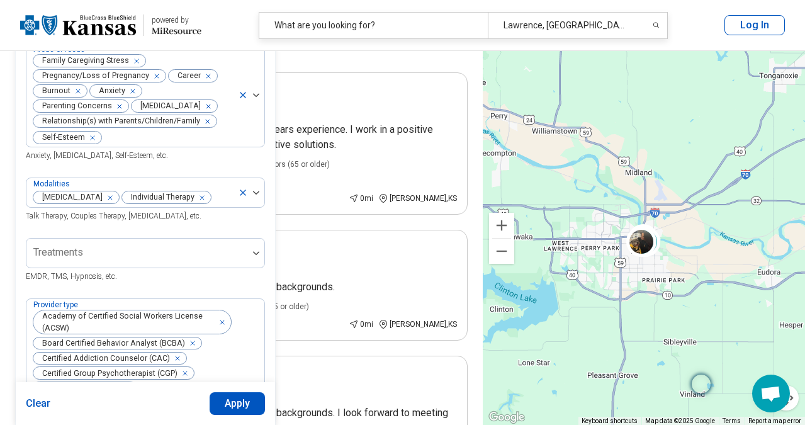
scroll to position [98, 0]
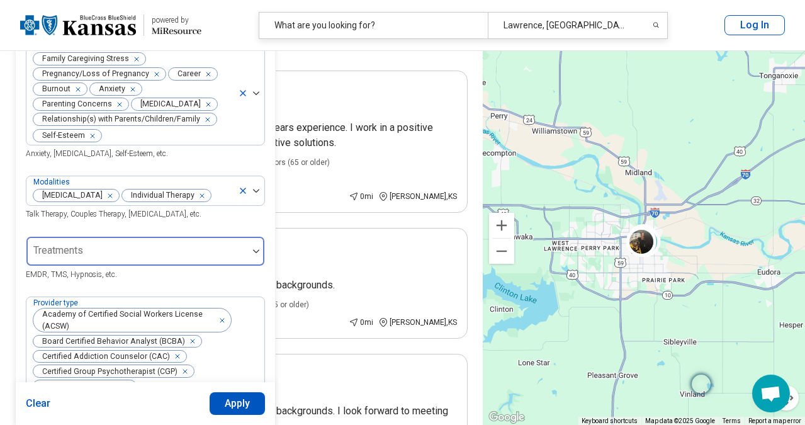
click at [145, 247] on div at bounding box center [136, 256] width 211 height 18
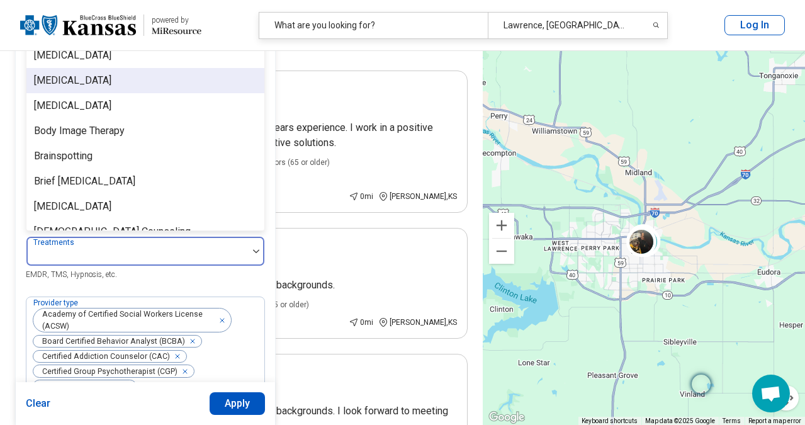
scroll to position [321, 0]
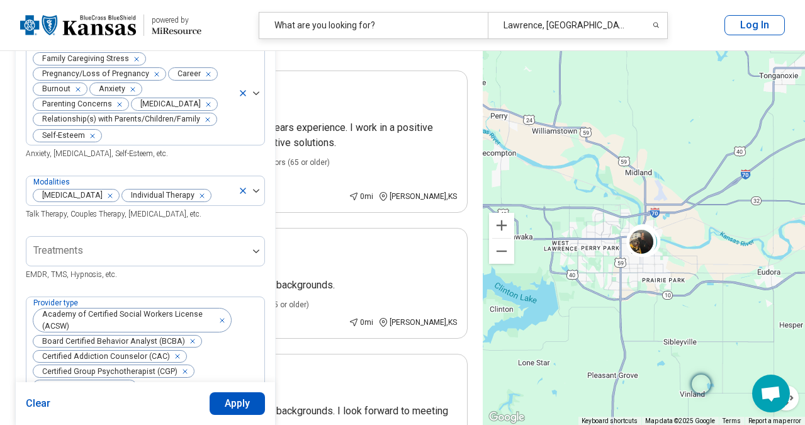
click at [201, 270] on div "Treatments EMDR, TMS, Hypnosis, etc." at bounding box center [145, 258] width 239 height 45
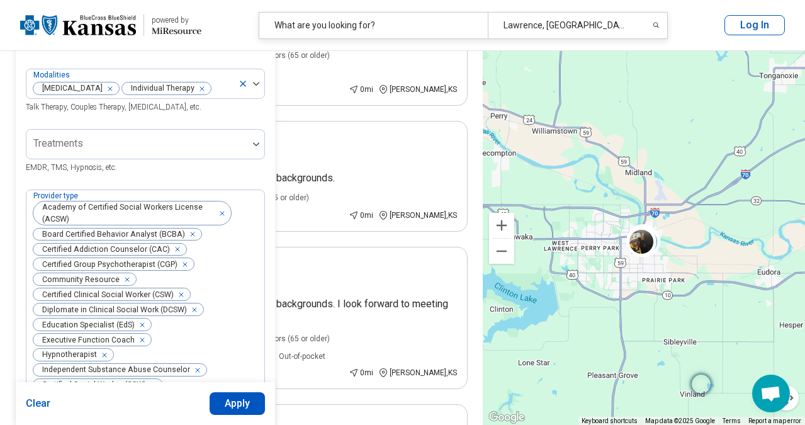
scroll to position [340, 0]
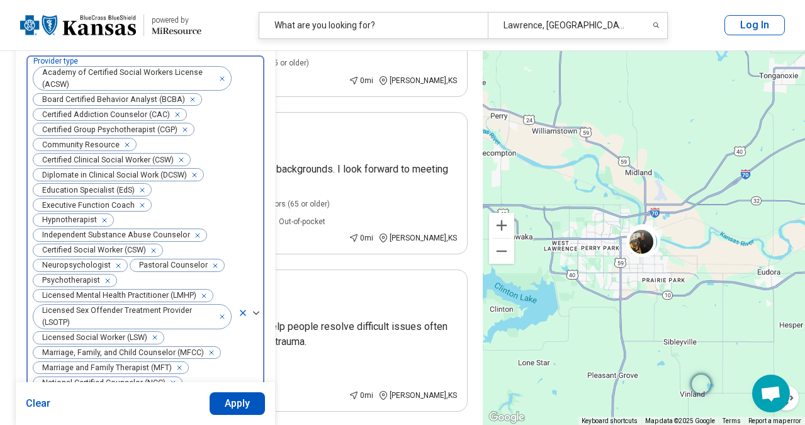
click at [255, 311] on img at bounding box center [256, 313] width 6 height 4
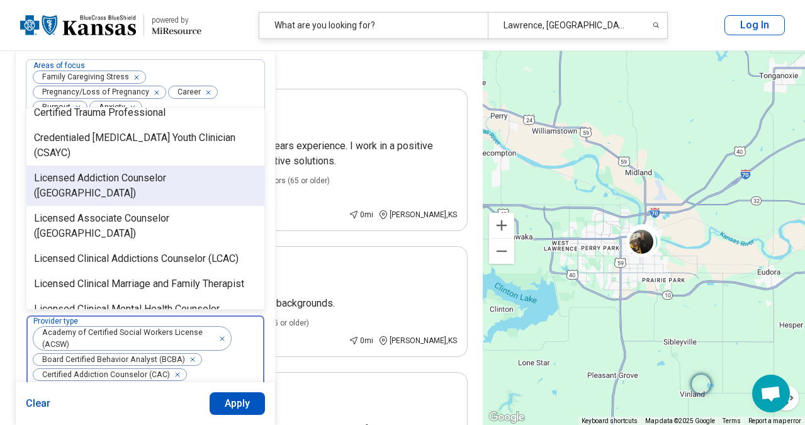
scroll to position [141, 0]
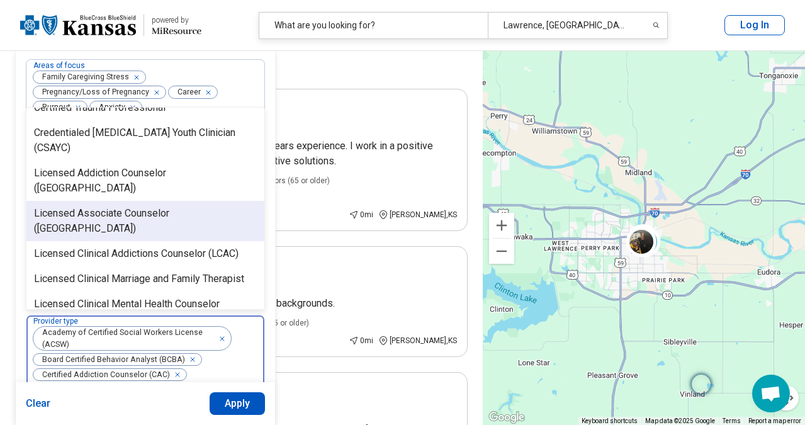
click at [138, 206] on div "Licensed Associate Counselor ([GEOGRAPHIC_DATA])" at bounding box center [145, 221] width 223 height 30
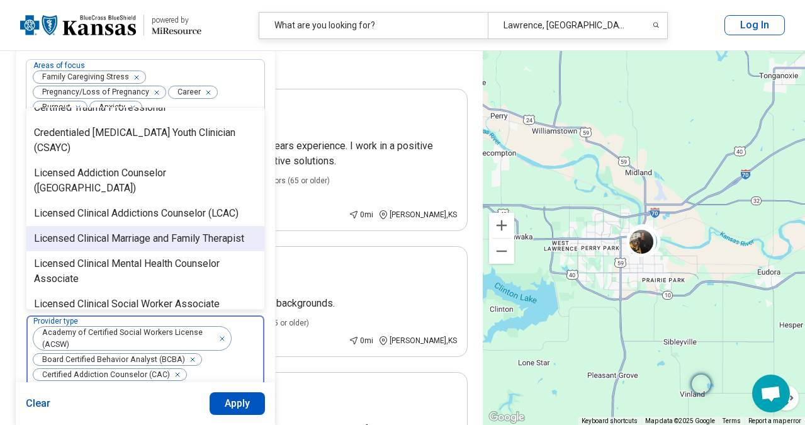
click at [143, 231] on div "Licensed Clinical Marriage and Family Therapist" at bounding box center [139, 238] width 210 height 15
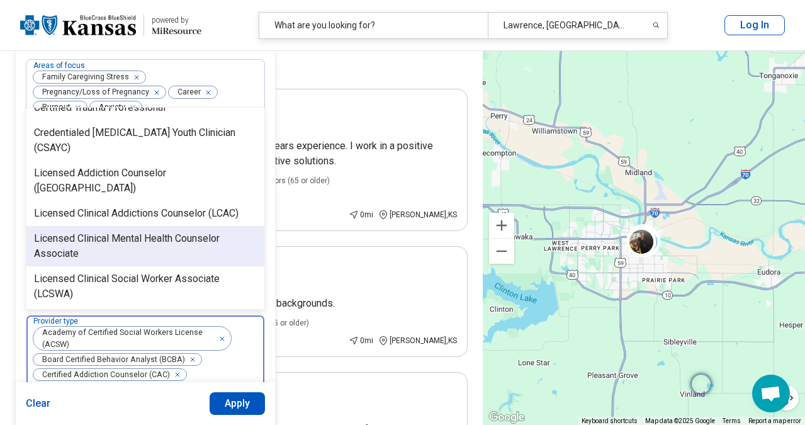
click at [144, 231] on div "Licensed Clinical Mental Health Counselor Associate" at bounding box center [145, 246] width 223 height 30
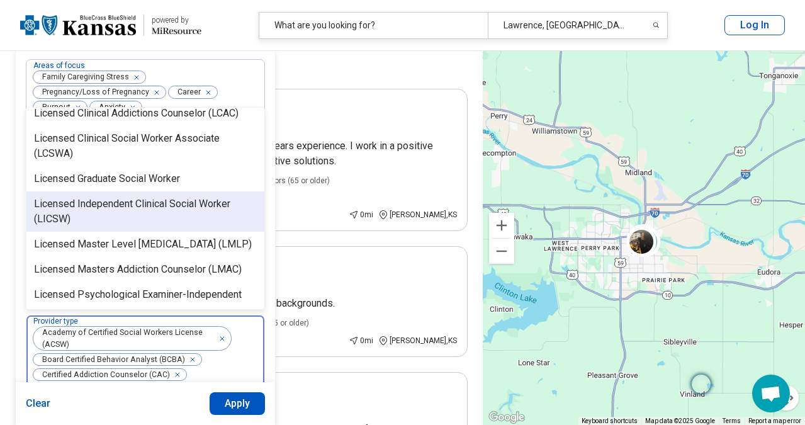
scroll to position [248, 0]
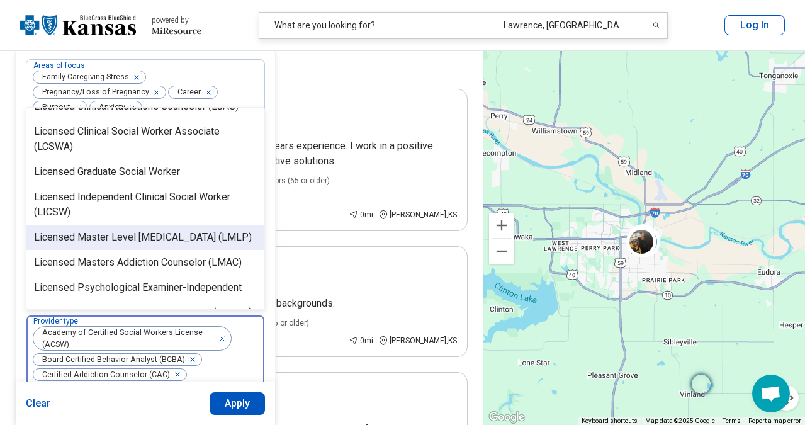
click at [144, 230] on div "Licensed Master Level [MEDICAL_DATA] (LMLP)" at bounding box center [143, 237] width 218 height 15
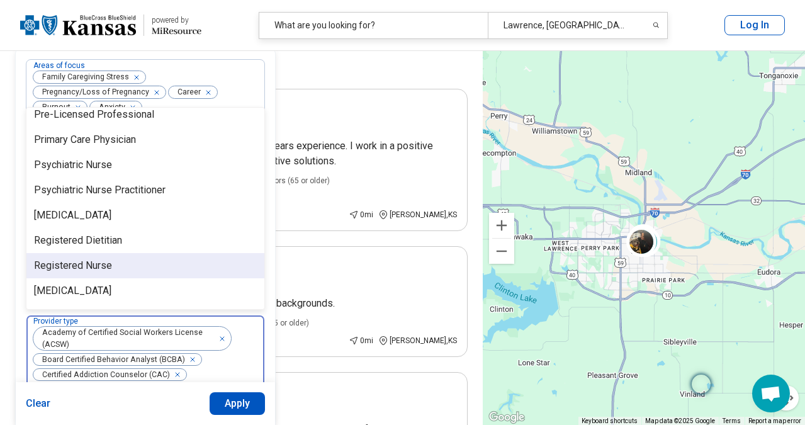
scroll to position [679, 0]
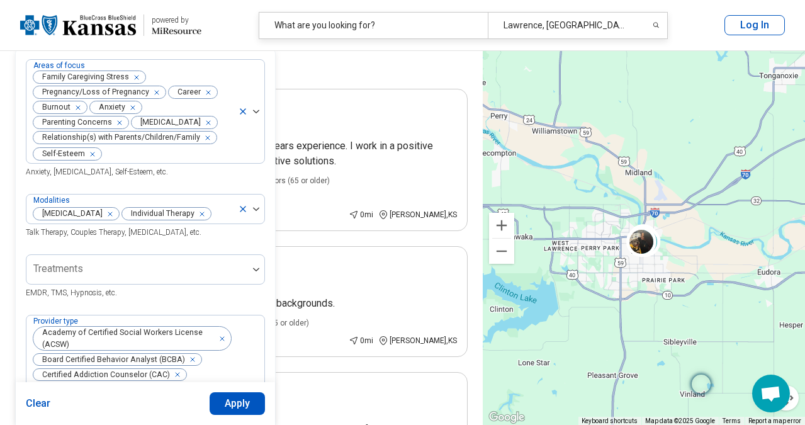
click at [240, 396] on button "Apply" at bounding box center [237, 403] width 56 height 23
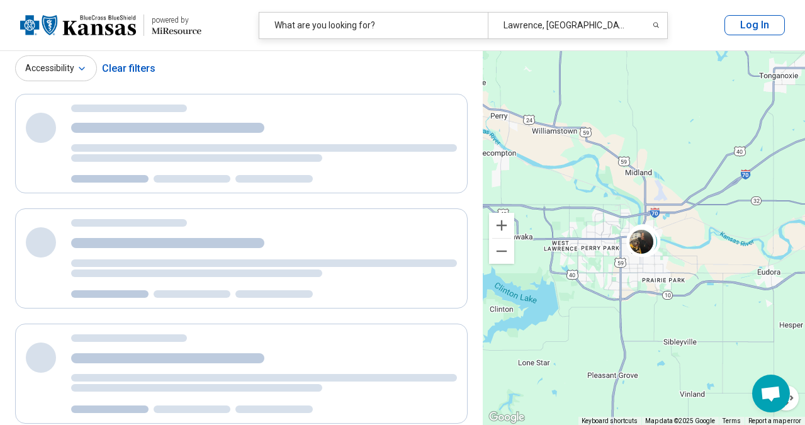
scroll to position [0, 0]
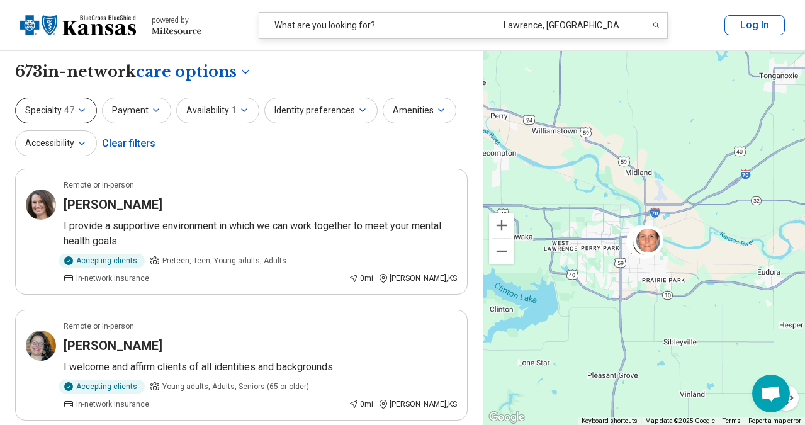
click at [77, 112] on icon "button" at bounding box center [82, 110] width 10 height 10
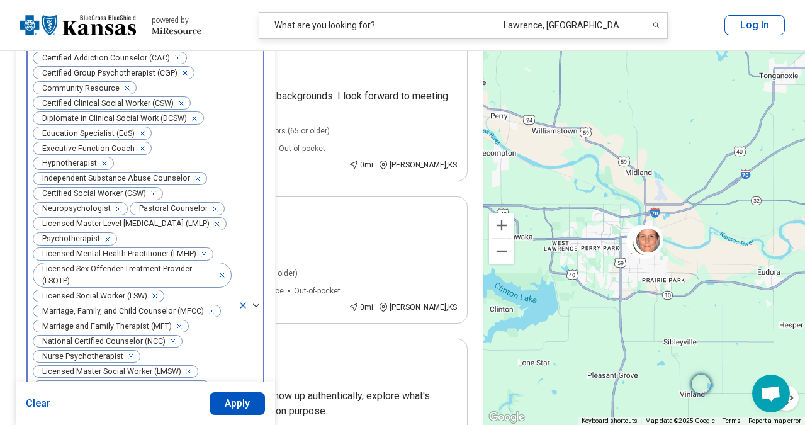
click at [257, 289] on div at bounding box center [251, 306] width 26 height 614
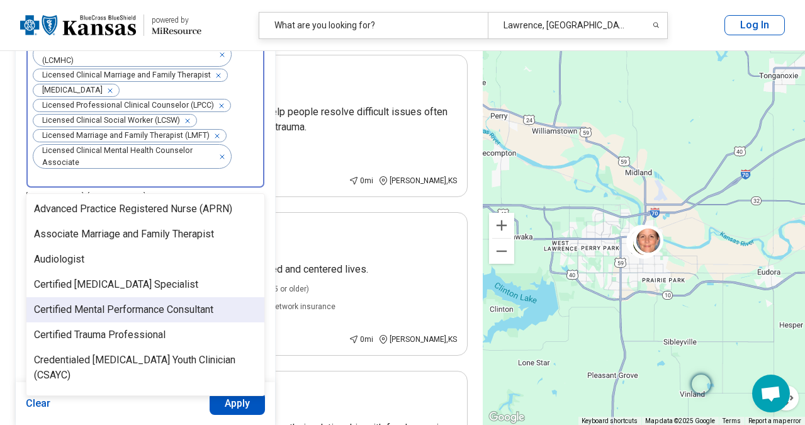
scroll to position [9, 0]
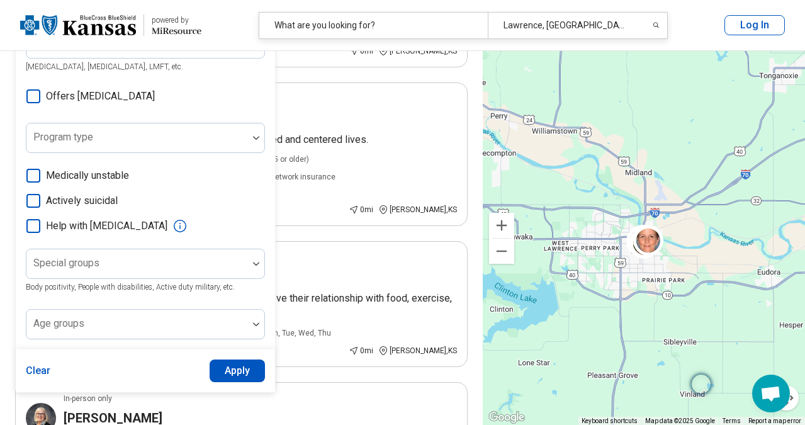
scroll to position [963, 0]
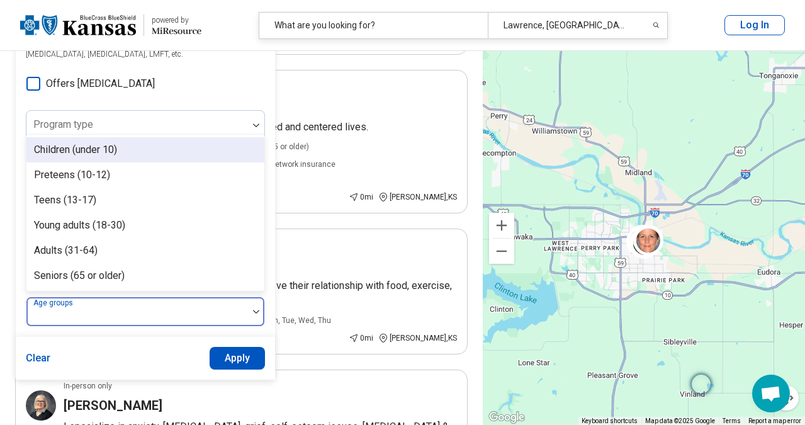
click at [205, 298] on div at bounding box center [136, 312] width 221 height 28
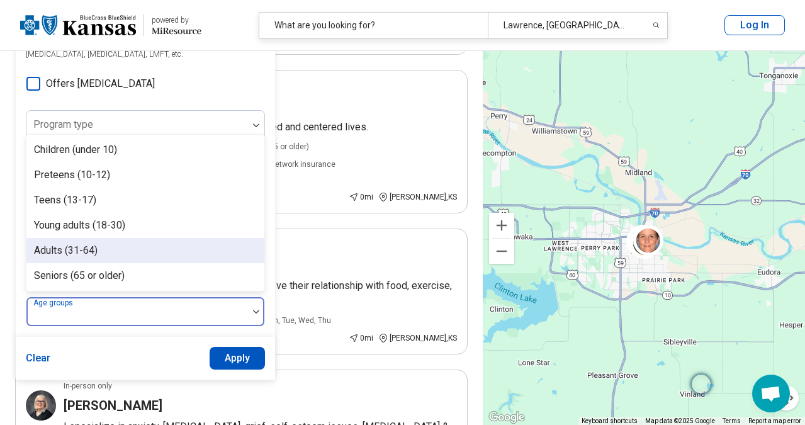
click at [131, 238] on div "Adults (31-64)" at bounding box center [145, 250] width 238 height 25
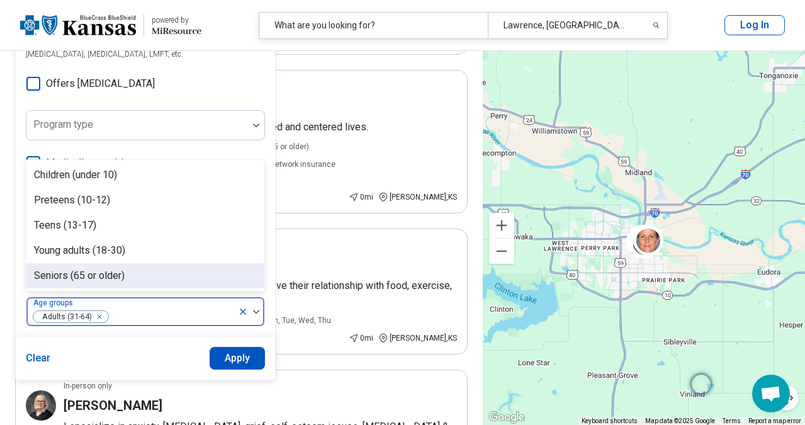
click at [231, 347] on button "Apply" at bounding box center [237, 358] width 56 height 23
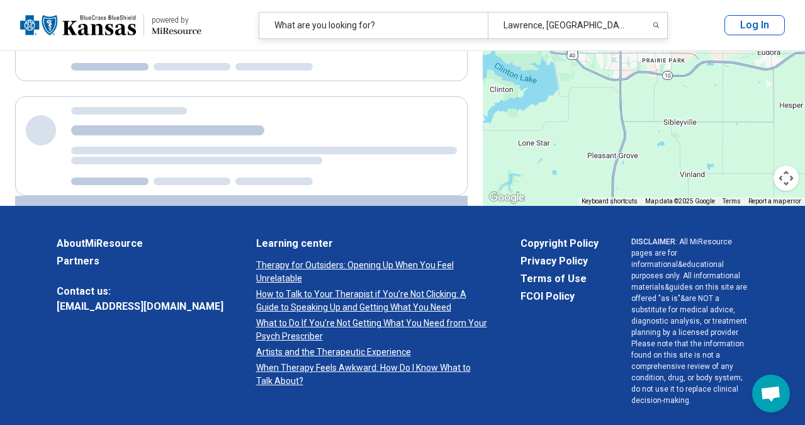
scroll to position [430, 0]
